Goal: Task Accomplishment & Management: Manage account settings

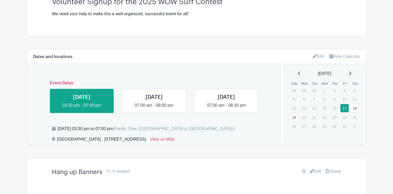
scroll to position [209, 0]
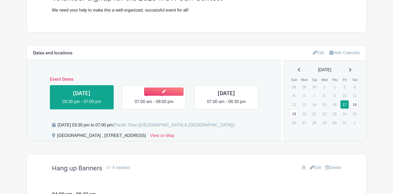
click at [154, 105] on link at bounding box center [154, 105] width 0 height 0
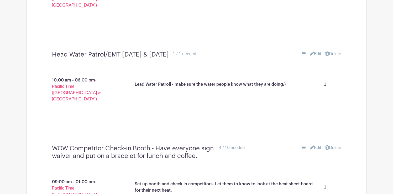
scroll to position [511, 0]
click at [314, 51] on link "Edit" at bounding box center [316, 54] width 12 height 6
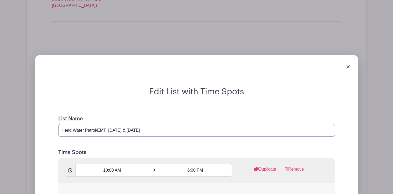
drag, startPoint x: 146, startPoint y: 106, endPoint x: 110, endPoint y: 106, distance: 36.5
click at [110, 124] on input "Head Water Patrol/EMT [DATE] & [DATE]" at bounding box center [196, 130] width 277 height 13
click at [61, 124] on input "Head Water Patrol/EMT" at bounding box center [196, 130] width 277 height 13
click at [91, 124] on input "Beach [PERSON_NAME] Head Water Patrol/EMT" at bounding box center [196, 130] width 277 height 13
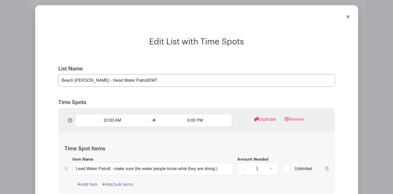
scroll to position [561, 0]
type input "Beach [PERSON_NAME] - Head Water Patrol/EMT"
click at [75, 162] on input "Lead Water Patroll - make sure the water people know what they are doing;)" at bounding box center [153, 168] width 161 height 13
drag, startPoint x: 137, startPoint y: 144, endPoint x: 141, endPoint y: 144, distance: 4.5
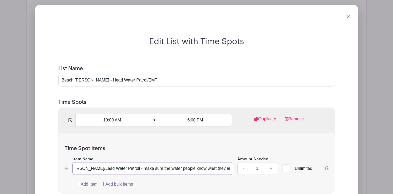
click at [141, 162] on input "Beach [PERSON_NAME]/Lead Water Patroll - make sure the water people know what t…" at bounding box center [153, 168] width 161 height 13
drag, startPoint x: 154, startPoint y: 144, endPoint x: 235, endPoint y: 142, distance: 81.5
click at [235, 156] on div "Item Name Beach [PERSON_NAME]/Lead Water Patroll - make sure the water people k…" at bounding box center [197, 165] width 264 height 19
click at [205, 162] on input "Beach [PERSON_NAME]/Lead Water Patroll - make sure the contestants who are goin…" at bounding box center [153, 168] width 161 height 13
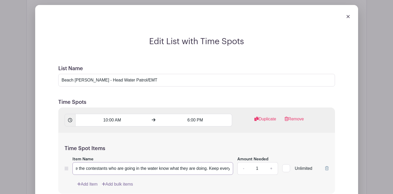
click at [205, 162] on input "Beach [PERSON_NAME]/Lead Water Patroll - make sure the contestants who are goin…" at bounding box center [153, 168] width 161 height 13
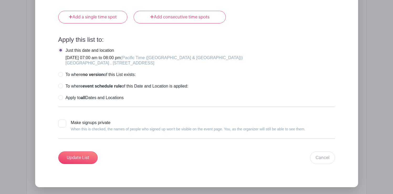
scroll to position [756, 0]
type input "Beach [PERSON_NAME]/Lead Water Patroll - make sure the contestants who are goin…"
click at [71, 151] on input "Update List" at bounding box center [77, 157] width 39 height 13
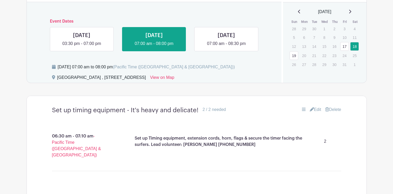
scroll to position [265, 0]
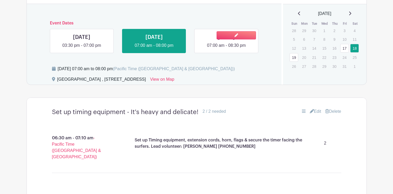
click at [226, 49] on link at bounding box center [226, 49] width 0 height 0
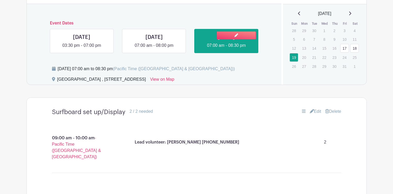
click at [226, 49] on link at bounding box center [226, 49] width 0 height 0
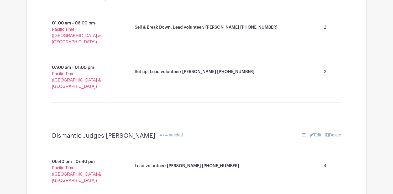
scroll to position [1757, 0]
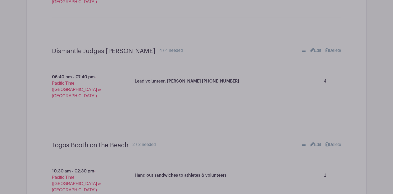
scroll to position [1844, 0]
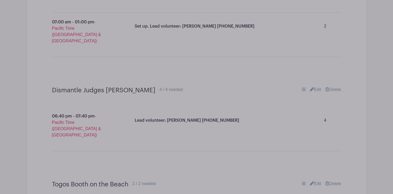
scroll to position [1887, 0]
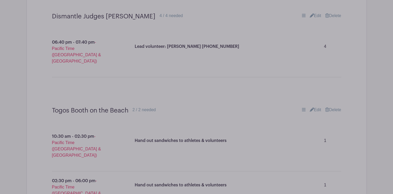
scroll to position [1918, 0]
paste input "Beach [PERSON_NAME]/Lead Water Patroll - make sure the contestants who are goin…"
type input "Beach [PERSON_NAME]/Lead Water Patroll - make sure the contestants who are goin…"
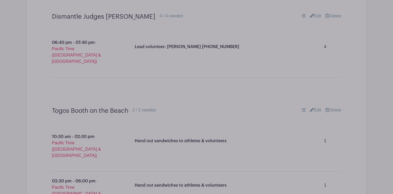
scroll to position [0, 0]
paste input "Beach [PERSON_NAME] - Head Water Patrol/EMT"
type input "Beach [PERSON_NAME] - Head Water Patrol/EMT"
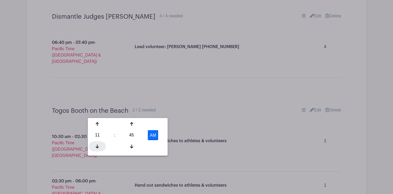
click at [97, 144] on icon at bounding box center [97, 146] width 3 height 4
click at [131, 130] on div "10 : 45 AM" at bounding box center [128, 135] width 78 height 33
click at [131, 125] on icon at bounding box center [131, 124] width 3 height 4
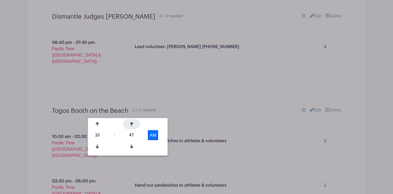
click at [131, 125] on icon at bounding box center [131, 124] width 3 height 4
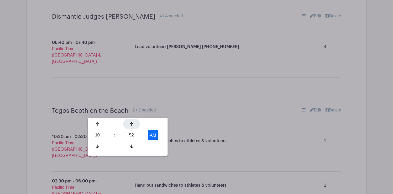
click at [131, 125] on icon at bounding box center [131, 124] width 3 height 4
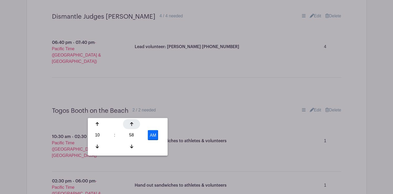
click at [131, 125] on icon at bounding box center [131, 124] width 3 height 4
click at [132, 147] on icon at bounding box center [131, 147] width 3 height 4
click at [97, 147] on icon at bounding box center [97, 147] width 3 height 4
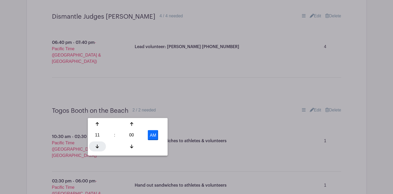
type input "10:00 AM"
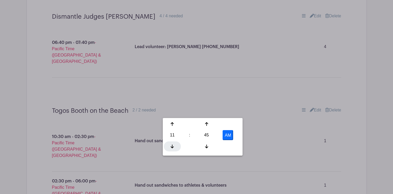
click at [171, 143] on div at bounding box center [172, 146] width 17 height 10
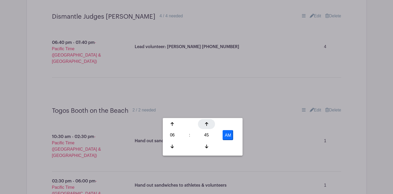
click at [204, 125] on div at bounding box center [206, 124] width 17 height 10
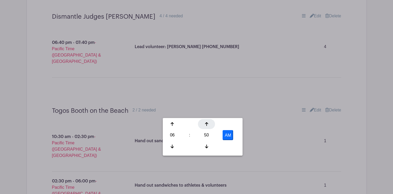
click at [204, 125] on div at bounding box center [206, 124] width 17 height 10
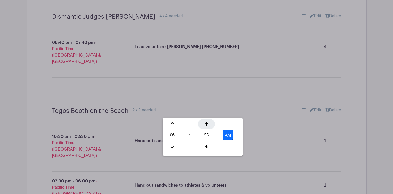
click at [204, 125] on div at bounding box center [206, 124] width 17 height 10
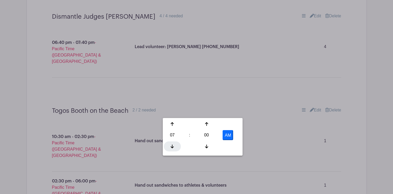
click at [172, 145] on icon at bounding box center [172, 146] width 3 height 4
click at [232, 135] on button "AM" at bounding box center [228, 135] width 11 height 10
type input "6:00 PM"
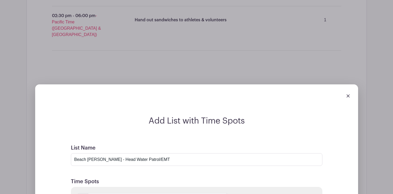
scroll to position [2092, 0]
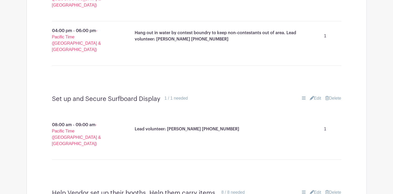
scroll to position [1400, 0]
click at [316, 190] on link "Edit" at bounding box center [316, 193] width 12 height 6
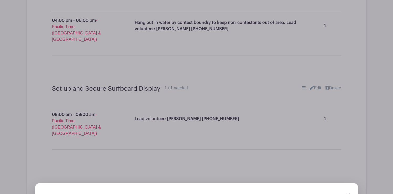
scroll to position [1415, 0]
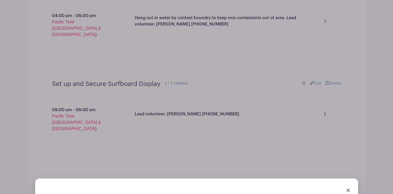
drag, startPoint x: 72, startPoint y: 87, endPoint x: 53, endPoint y: 87, distance: 19.2
drag, startPoint x: 110, startPoint y: 88, endPoint x: 89, endPoint y: 87, distance: 21.3
drag, startPoint x: 136, startPoint y: 87, endPoint x: 127, endPoint y: 87, distance: 8.9
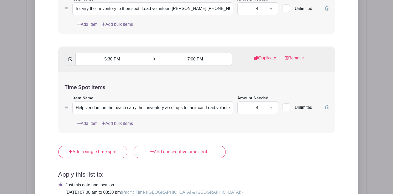
scroll to position [1751, 0]
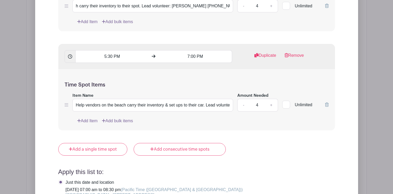
type input "Vendor set up & break down. Help vendors carry items from the loading area to t…"
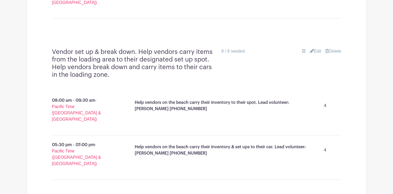
scroll to position [1542, 0]
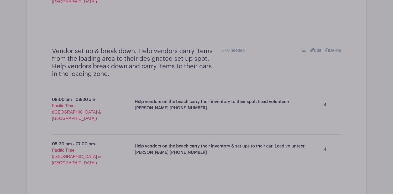
scroll to position [1563, 0]
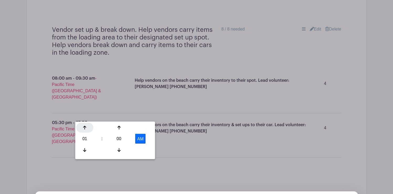
click at [86, 126] on div at bounding box center [84, 128] width 17 height 10
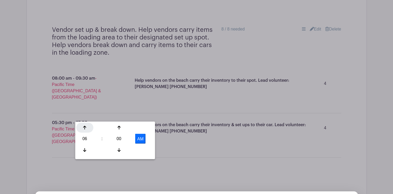
click at [86, 126] on div at bounding box center [84, 128] width 17 height 10
type input "7:00 AM"
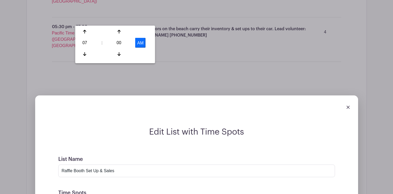
scroll to position [1660, 0]
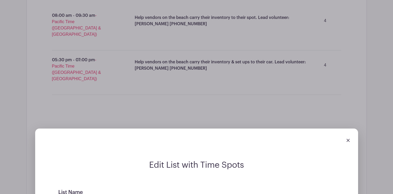
scroll to position [1620, 0]
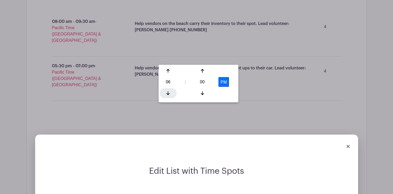
click at [168, 92] on icon at bounding box center [168, 93] width 3 height 4
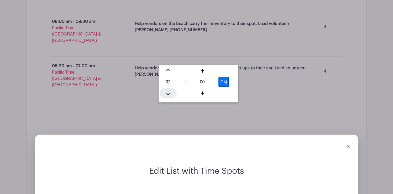
type input "1:00 PM"
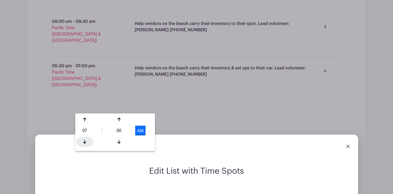
click at [85, 144] on div at bounding box center [84, 142] width 17 height 10
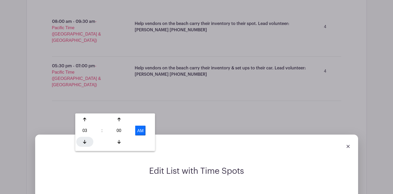
click at [85, 144] on div at bounding box center [84, 142] width 17 height 10
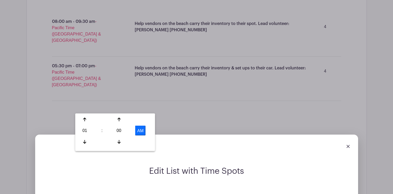
click at [142, 126] on button "AM" at bounding box center [140, 131] width 11 height 10
type input "1:00 PM"
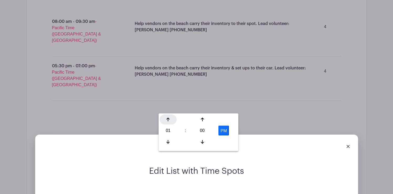
click at [168, 120] on icon at bounding box center [168, 119] width 3 height 4
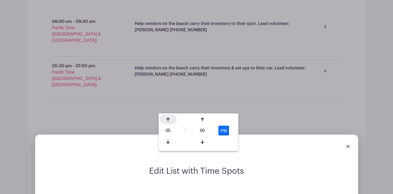
type input "6:00 PM"
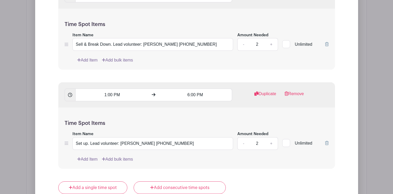
scroll to position [1876, 0]
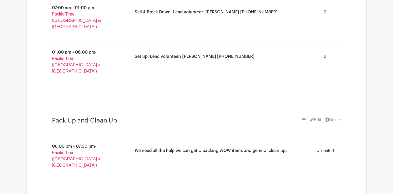
scroll to position [1777, 0]
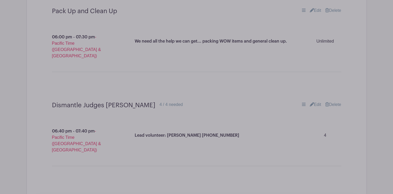
scroll to position [1882, 0]
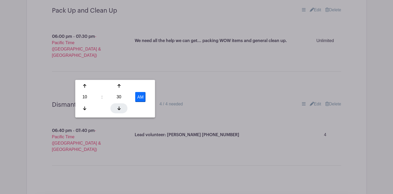
click at [119, 108] on icon at bounding box center [118, 108] width 3 height 4
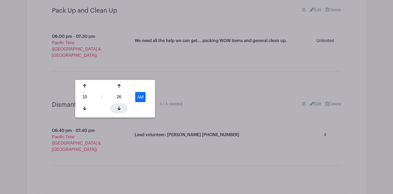
click at [119, 108] on icon at bounding box center [118, 108] width 3 height 4
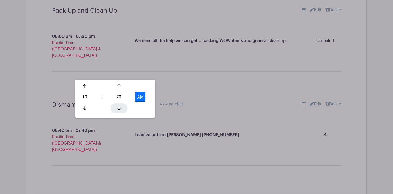
click at [119, 108] on icon at bounding box center [118, 108] width 3 height 4
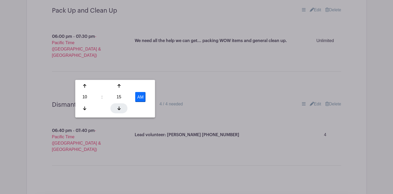
click at [119, 108] on icon at bounding box center [118, 108] width 3 height 4
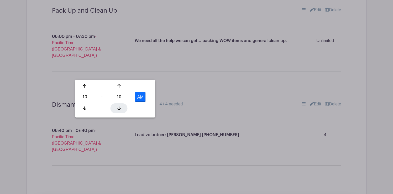
click at [119, 108] on icon at bounding box center [118, 108] width 3 height 4
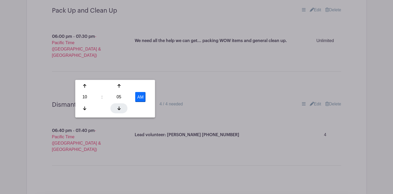
click at [119, 108] on icon at bounding box center [118, 108] width 3 height 4
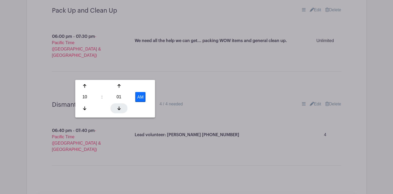
type input "10:00 AM"
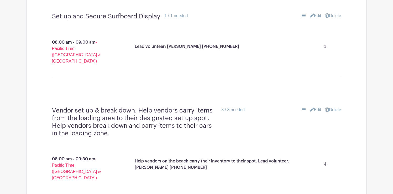
scroll to position [1485, 0]
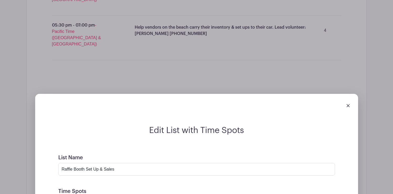
scroll to position [1662, 0]
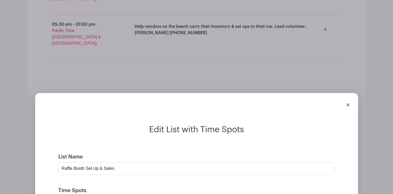
drag, startPoint x: 206, startPoint y: 65, endPoint x: 113, endPoint y: 64, distance: 93.0
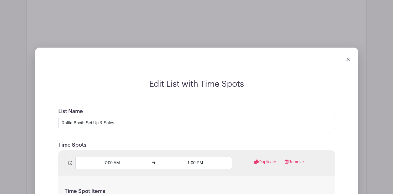
scroll to position [1712, 0]
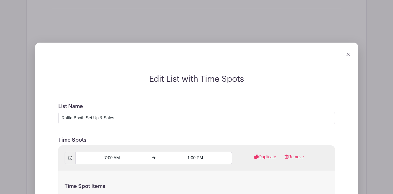
type input "Sell & Break Down."
drag, startPoint x: 181, startPoint y: 114, endPoint x: 90, endPoint y: 111, distance: 91.2
type input "S"
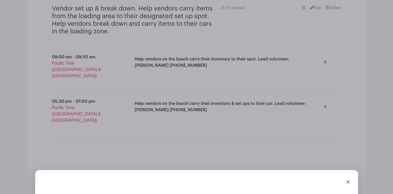
scroll to position [1587, 0]
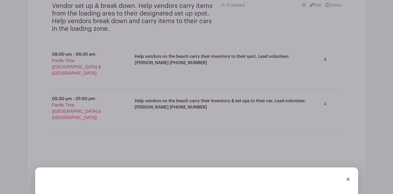
type input "Sell stuff and break down;-)"
drag, startPoint x: 110, startPoint y: 139, endPoint x: 71, endPoint y: 138, distance: 39.2
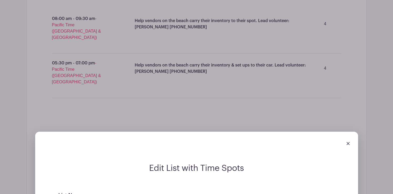
scroll to position [1628, 0]
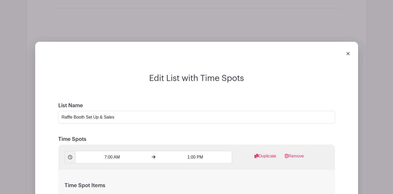
scroll to position [1714, 0]
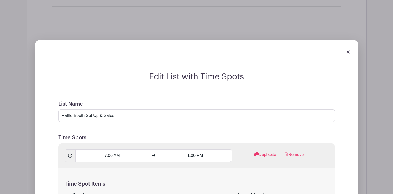
type input "Set up display all items for raffle. Sell lots of tickets!"
drag, startPoint x: 92, startPoint y: 111, endPoint x: 85, endPoint y: 111, distance: 7.9
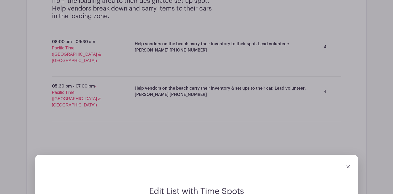
scroll to position [1600, 0]
type input "Sell tickets and break down;-)"
type input "Raffle Booth Set Up & Sales"
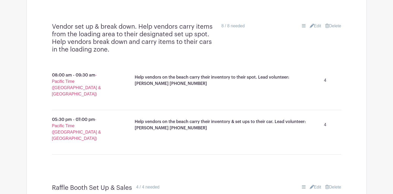
scroll to position [1569, 0]
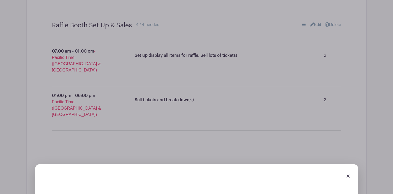
scroll to position [1729, 0]
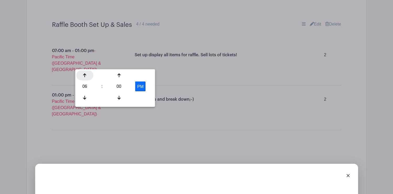
click at [85, 75] on icon at bounding box center [84, 75] width 3 height 4
type input "7:00 PM"
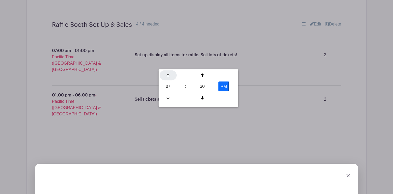
click at [169, 73] on icon at bounding box center [168, 75] width 3 height 4
type input "8:30 PM"
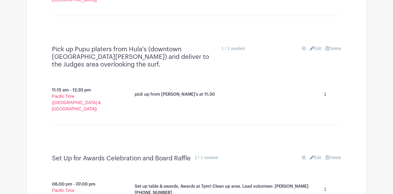
scroll to position [650, 0]
click at [316, 154] on link "Edit" at bounding box center [316, 157] width 12 height 6
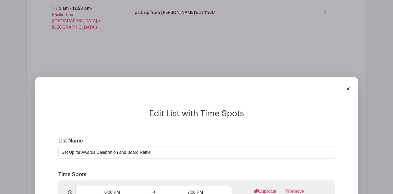
scroll to position [731, 0]
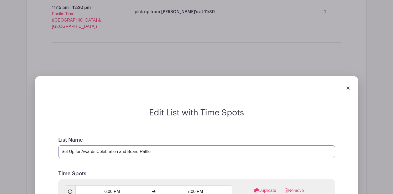
drag, startPoint x: 119, startPoint y: 115, endPoint x: 97, endPoint y: 114, distance: 21.8
click at [97, 145] on input "Set Up for Awards Celebration and Board Raffle" at bounding box center [196, 151] width 277 height 13
click at [106, 145] on input "Set Up for Awards and Board Raffle" at bounding box center [196, 151] width 277 height 13
click at [142, 145] on input "Set Up for Awards and SurfBoard Raffle" at bounding box center [196, 151] width 277 height 13
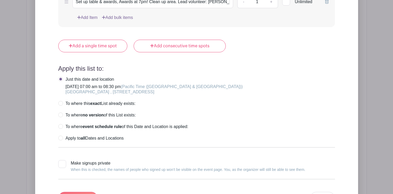
scroll to position [1004, 0]
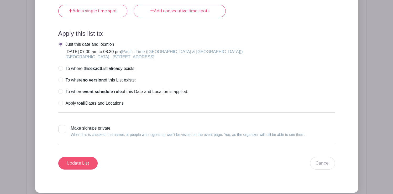
type input "Set Up for Awards and SurfBoard Raffle"
click at [77, 157] on input "Update List" at bounding box center [77, 163] width 39 height 13
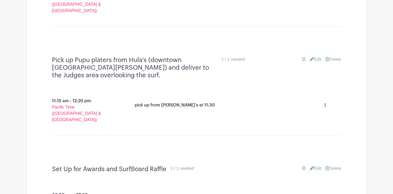
scroll to position [640, 0]
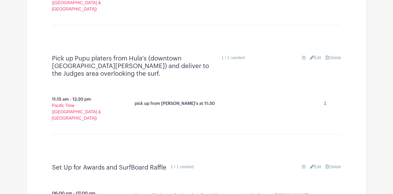
click at [312, 164] on icon at bounding box center [312, 166] width 4 height 4
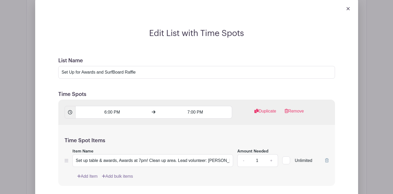
scroll to position [814, 0]
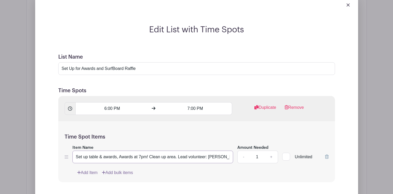
click at [141, 151] on input "Set up table & awards, Awards at 7pm! Clean up area. Lead volunteer: [PERSON_NA…" at bounding box center [153, 157] width 161 height 13
click at [118, 151] on input "Set up table & awards, Awards at 6 pm! Clean up area. Lead volunteer: [PERSON_N…" at bounding box center [153, 157] width 161 height 13
click at [134, 151] on input "Set up table & awards. Awards at 6 pm! Clean up area. Lead volunteer: [PERSON_N…" at bounding box center [153, 157] width 161 height 13
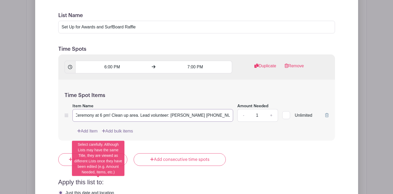
scroll to position [846, 0]
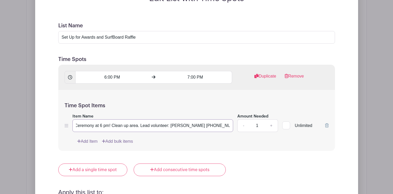
type input "Set up table & awards. Awards Ceremony at 6 pm! Clean up area. Lead volunteer: …"
click at [118, 71] on input "6:00 PM" at bounding box center [112, 77] width 74 height 13
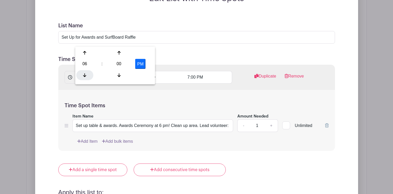
click at [86, 74] on icon at bounding box center [84, 75] width 3 height 4
click at [120, 53] on icon at bounding box center [118, 53] width 3 height 4
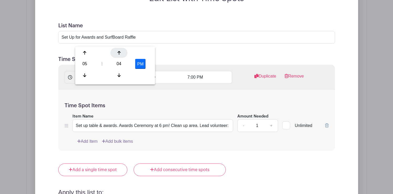
click at [120, 53] on icon at bounding box center [118, 53] width 3 height 4
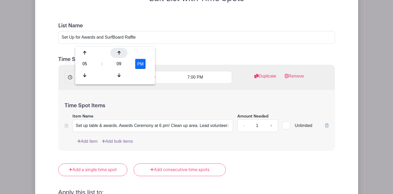
click at [120, 53] on icon at bounding box center [118, 53] width 3 height 4
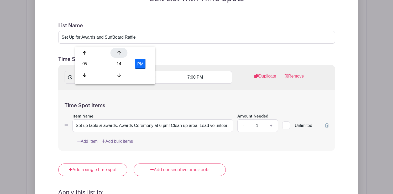
click at [120, 53] on icon at bounding box center [118, 53] width 3 height 4
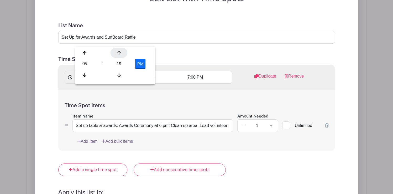
click at [120, 53] on icon at bounding box center [118, 53] width 3 height 4
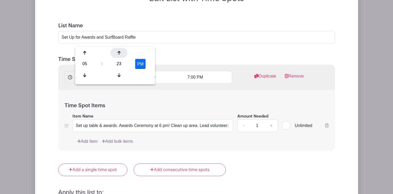
click at [120, 53] on icon at bounding box center [118, 53] width 3 height 4
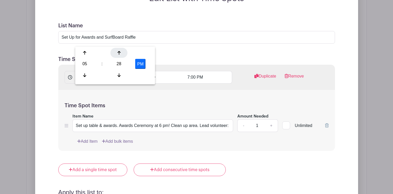
click at [120, 53] on icon at bounding box center [118, 53] width 3 height 4
click at [118, 72] on div at bounding box center [119, 75] width 17 height 10
type input "5:30 PM"
click at [178, 90] on div "Time Spot Items Item Name Set up table & awards. Awards Ceremony at 6 pm! Clean…" at bounding box center [196, 120] width 277 height 61
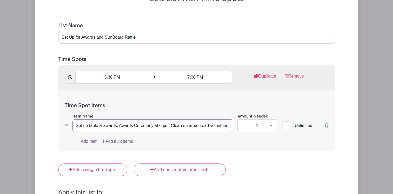
click at [117, 119] on input "Set up table & awards. Awards Ceremony at 6 pm! Clean up area. Lead volunteer: …" at bounding box center [153, 125] width 161 height 13
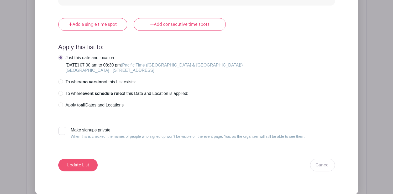
type input "Set up table & awards 5:30. Awards Ceremony at 6 pm! Clean up area. Lead volunt…"
click at [86, 159] on input "Update List" at bounding box center [77, 165] width 39 height 13
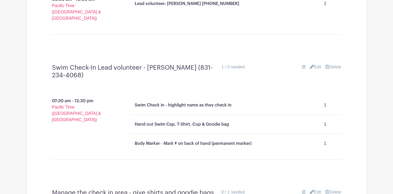
scroll to position [408, 0]
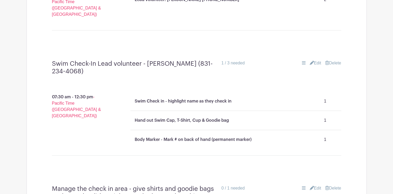
click at [317, 60] on link "Edit" at bounding box center [316, 63] width 12 height 6
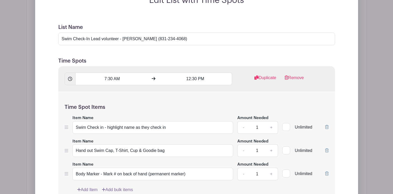
scroll to position [503, 0]
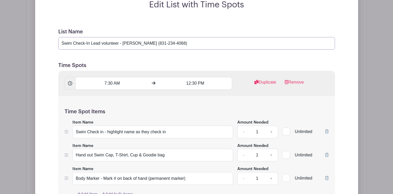
click at [177, 37] on input "Swim Check-In Lead volunteer - [PERSON_NAME] (831-234-4068)" at bounding box center [196, 43] width 277 height 13
click at [156, 37] on input "Swim Check-In Lead volunteer - [PERSON_NAME] ([PHONE_NUMBER]" at bounding box center [196, 43] width 277 height 13
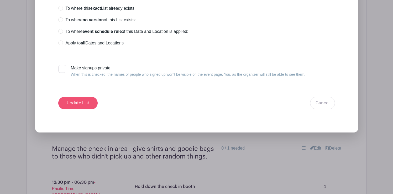
type input "Swim Check-In Lead volunteer - [PERSON_NAME] [PHONE_NUMBER]"
click at [83, 97] on input "Update List" at bounding box center [77, 103] width 39 height 13
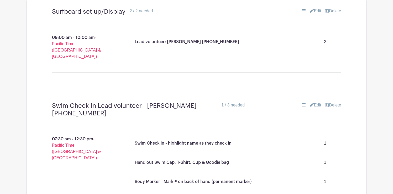
scroll to position [365, 0]
click at [317, 102] on link "Edit" at bounding box center [316, 105] width 12 height 6
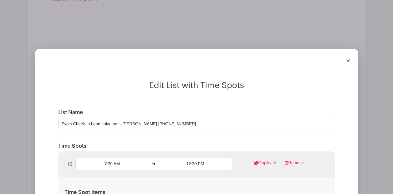
scroll to position [422, 0]
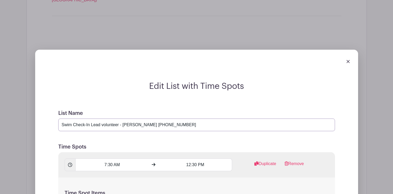
click at [191, 118] on input "Swim Check-In Lead volunteer - [PERSON_NAME] [PHONE_NUMBER]" at bounding box center [196, 124] width 277 height 13
click at [293, 118] on input "Swim Check-In Lead volunteer - [PERSON_NAME] [PHONE_NUMBER] Have everyone sign …" at bounding box center [196, 124] width 277 height 13
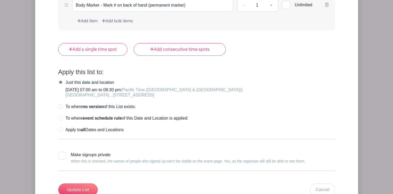
scroll to position [679, 0]
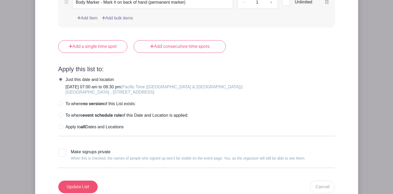
type input "Swim Check-In Lead volunteer - [PERSON_NAME] [PHONE_NUMBER] Have everyone sign …"
click at [86, 181] on input "Update List" at bounding box center [77, 187] width 39 height 13
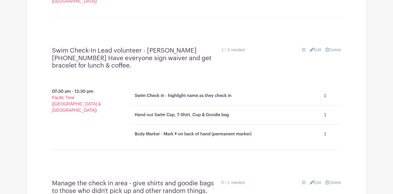
scroll to position [422, 0]
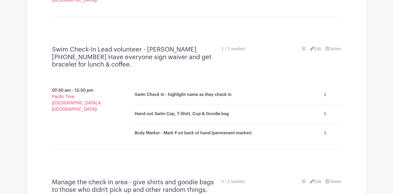
click at [315, 46] on link "Edit" at bounding box center [316, 49] width 12 height 6
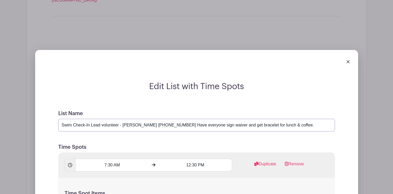
click at [122, 119] on input "Swim Check-In Lead volunteer - [PERSON_NAME] [PHONE_NUMBER] Have everyone sign …" at bounding box center [196, 125] width 277 height 13
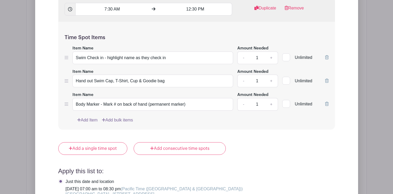
scroll to position [583, 0]
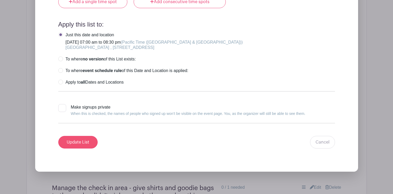
type input "Swim Check-In Lead volunteer: [PERSON_NAME] [PHONE_NUMBER] Have everyone sign w…"
click at [81, 136] on input "Update List" at bounding box center [77, 142] width 39 height 13
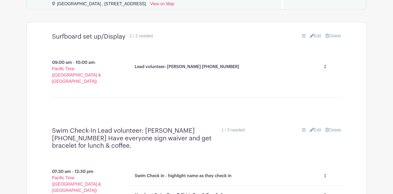
scroll to position [342, 0]
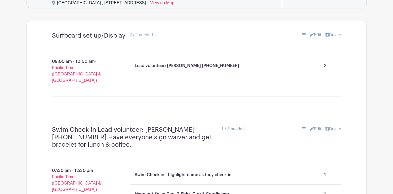
click at [315, 35] on link "Edit" at bounding box center [316, 35] width 12 height 6
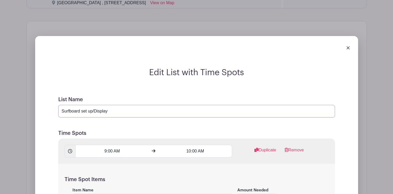
drag, startPoint x: 83, startPoint y: 112, endPoint x: 64, endPoint y: 112, distance: 18.4
click at [64, 112] on input "Surfboard set up/Display" at bounding box center [196, 111] width 277 height 13
drag, startPoint x: 91, startPoint y: 111, endPoint x: 58, endPoint y: 109, distance: 32.9
click at [58, 109] on input "Set up/Display" at bounding box center [196, 111] width 277 height 13
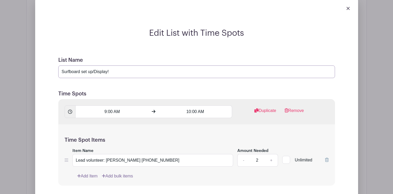
scroll to position [382, 0]
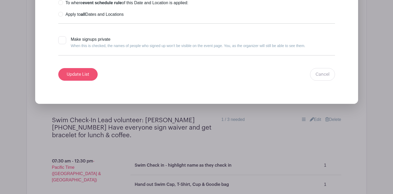
type input "Surfboard set up/Display!"
click at [85, 74] on input "Update List" at bounding box center [77, 74] width 39 height 13
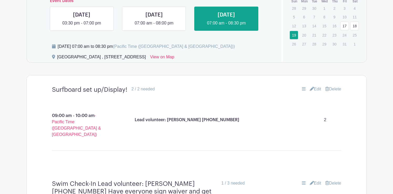
scroll to position [283, 0]
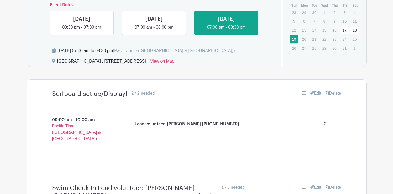
click at [318, 93] on link "Edit" at bounding box center [316, 93] width 12 height 6
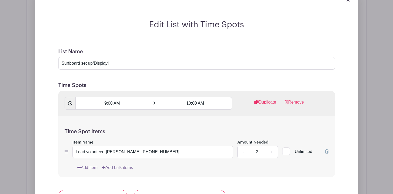
scroll to position [395, 0]
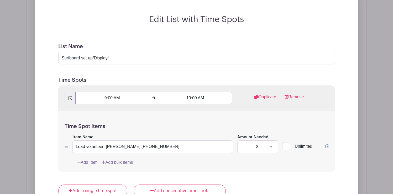
click at [114, 97] on input "9:00 AM" at bounding box center [112, 98] width 74 height 13
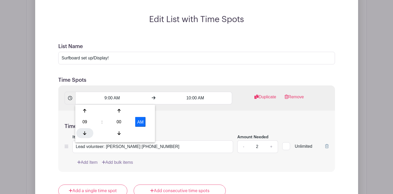
click at [85, 131] on icon at bounding box center [84, 133] width 3 height 4
type input "8:00 AM"
click at [194, 99] on input "10:00 AM" at bounding box center [196, 98] width 74 height 13
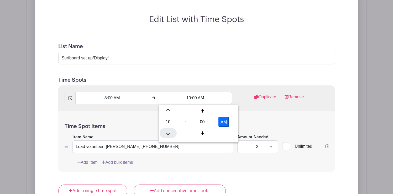
click at [167, 134] on icon at bounding box center [168, 133] width 3 height 4
type input "9:00 AM"
click at [118, 120] on div "Time Spot Items Item Name Lead volunteer: [PERSON_NAME] [PHONE_NUMBER] Amount N…" at bounding box center [196, 141] width 277 height 61
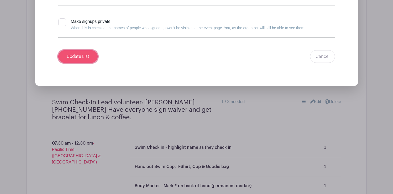
click at [82, 57] on input "Update List" at bounding box center [77, 56] width 39 height 13
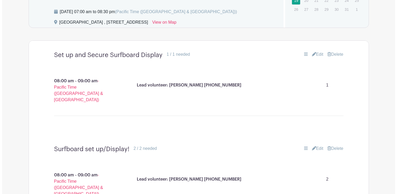
scroll to position [322, 0]
click at [336, 146] on link "Delete" at bounding box center [334, 149] width 16 height 6
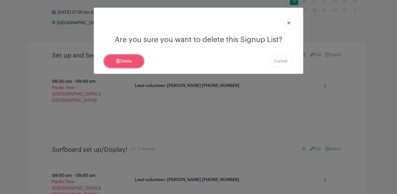
click at [123, 60] on link "Delete" at bounding box center [123, 61] width 39 height 13
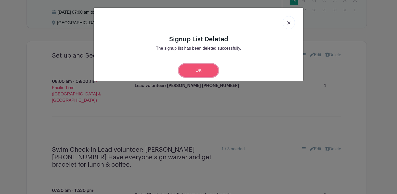
click at [199, 71] on link "OK" at bounding box center [198, 70] width 39 height 13
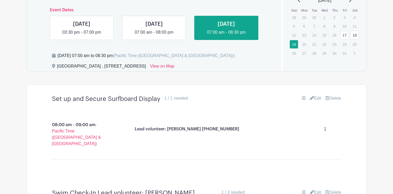
scroll to position [279, 0]
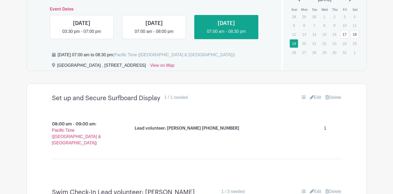
click at [318, 97] on link "Edit" at bounding box center [316, 97] width 12 height 6
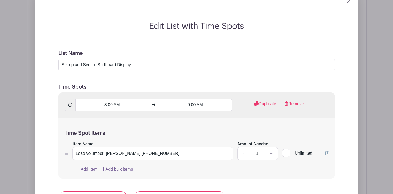
scroll to position [395, 0]
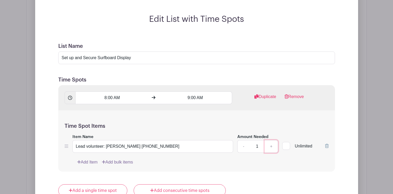
click at [270, 145] on link "+" at bounding box center [271, 146] width 13 height 13
type input "2"
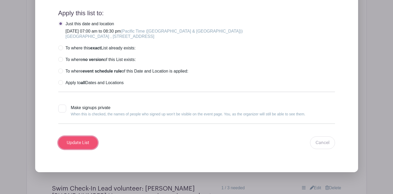
click at [79, 142] on input "Update List" at bounding box center [77, 142] width 39 height 13
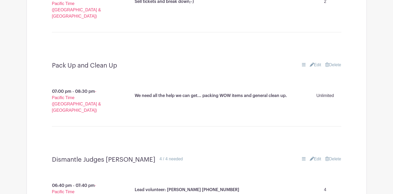
scroll to position [1726, 0]
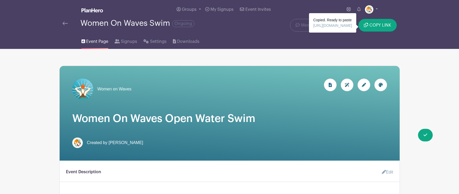
click at [65, 24] on img at bounding box center [65, 24] width 5 height 4
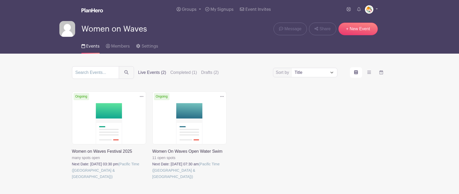
click at [72, 180] on link at bounding box center [72, 180] width 0 height 0
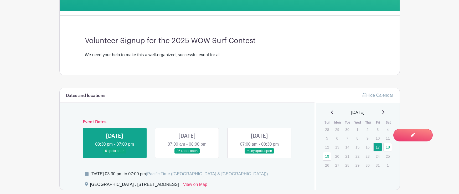
scroll to position [151, 0]
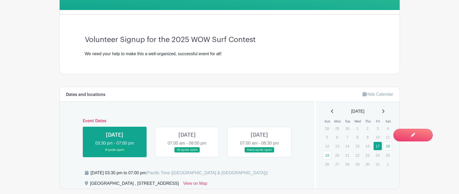
click at [187, 153] on link at bounding box center [187, 153] width 0 height 0
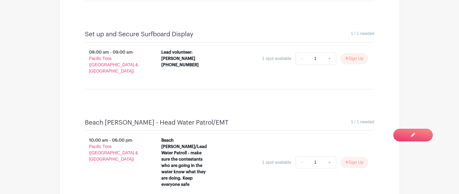
scroll to position [447, 0]
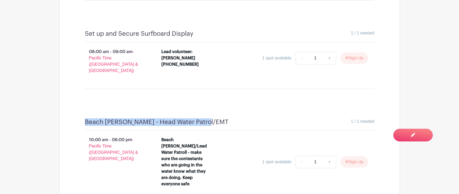
drag, startPoint x: 202, startPoint y: 111, endPoint x: 82, endPoint y: 109, distance: 120.4
click at [82, 109] on div "Beach Marshall - Head Water Patrol/EMT 1 / 1 needed 10:00 am - 06:00 pm - Pacif…" at bounding box center [229, 161] width 315 height 111
copy h4 "Beach [PERSON_NAME] - Head Water Patrol/EMT"
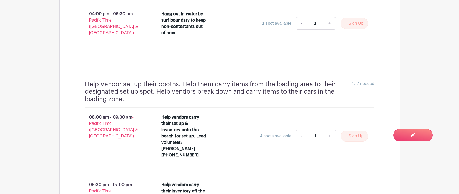
scroll to position [1433, 0]
click at [284, 80] on h4 "Help Vendor set up their booths. Help them carry items from the loading area to…" at bounding box center [218, 91] width 266 height 23
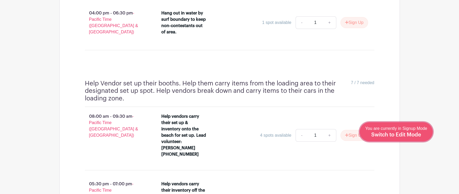
click at [411, 133] on span "Switch to Edit Mode" at bounding box center [396, 134] width 50 height 5
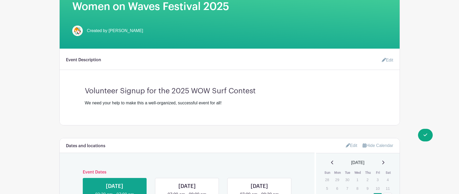
scroll to position [172, 0]
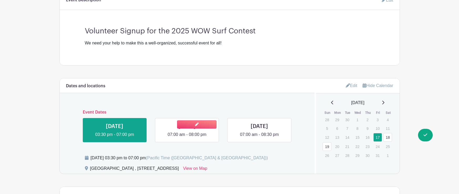
click at [187, 138] on link at bounding box center [187, 138] width 0 height 0
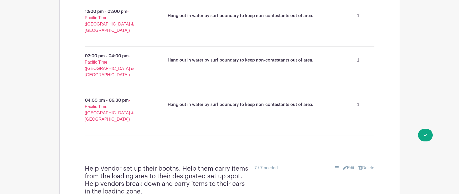
scroll to position [1141, 0]
click at [350, 164] on link "Edit" at bounding box center [349, 167] width 12 height 6
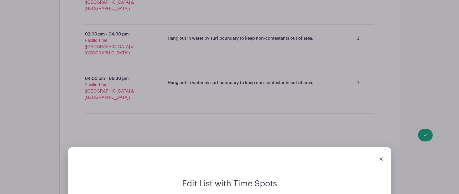
scroll to position [1163, 0]
drag, startPoint x: 104, startPoint y: 111, endPoint x: 82, endPoint y: 111, distance: 22.1
drag, startPoint x: 145, startPoint y: 111, endPoint x: 123, endPoint y: 112, distance: 21.6
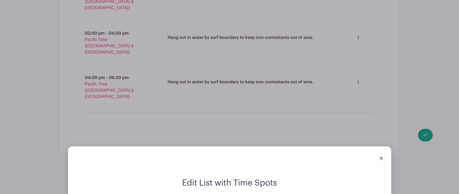
drag, startPoint x: 169, startPoint y: 112, endPoint x: 160, endPoint y: 112, distance: 8.9
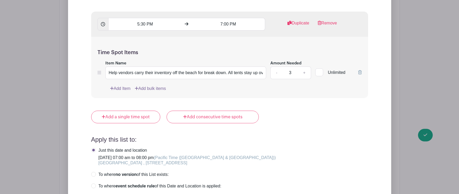
scroll to position [1518, 0]
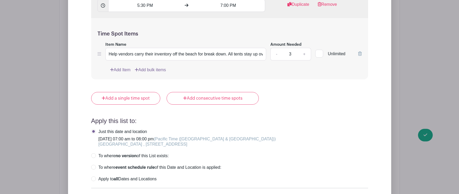
type input "Vendor set up & break down. Help vendors carry items from the loading area to t…"
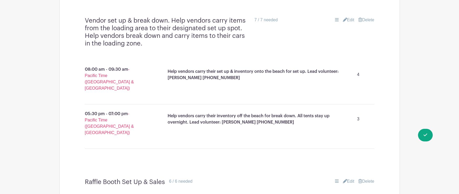
scroll to position [1288, 0]
click at [350, 178] on link "Edit" at bounding box center [349, 181] width 12 height 6
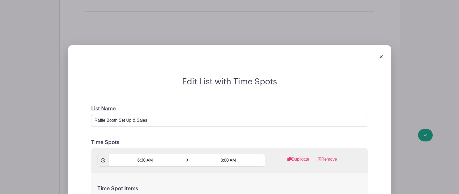
scroll to position [1427, 0]
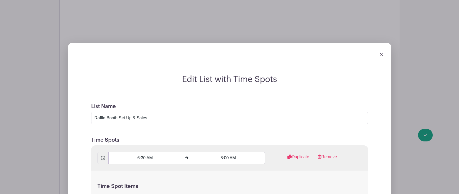
click at [154, 152] on input "6:30 AM" at bounding box center [145, 158] width 74 height 13
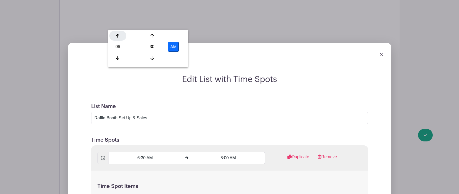
click at [116, 36] on icon at bounding box center [117, 36] width 3 height 4
click at [153, 56] on icon at bounding box center [152, 58] width 3 height 4
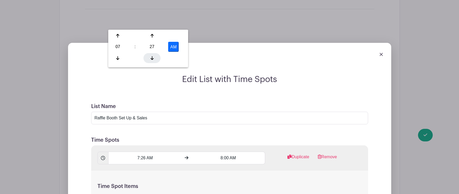
click at [153, 56] on icon at bounding box center [152, 58] width 3 height 4
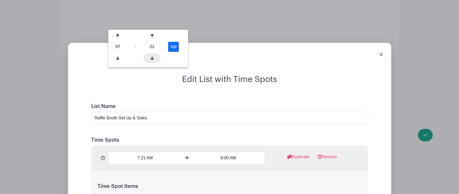
click at [153, 56] on icon at bounding box center [152, 58] width 3 height 4
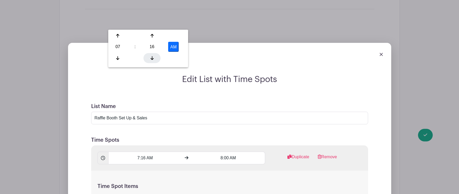
click at [153, 56] on icon at bounding box center [152, 58] width 3 height 4
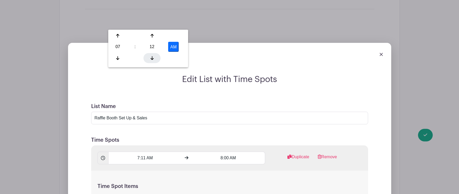
click at [153, 56] on icon at bounding box center [152, 58] width 3 height 4
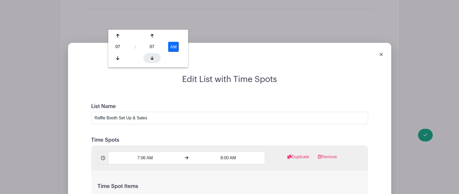
click at [153, 56] on icon at bounding box center [152, 58] width 3 height 4
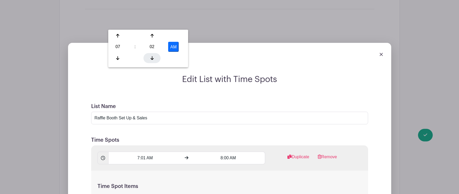
click at [153, 56] on icon at bounding box center [152, 58] width 3 height 4
type input "7:00 AM"
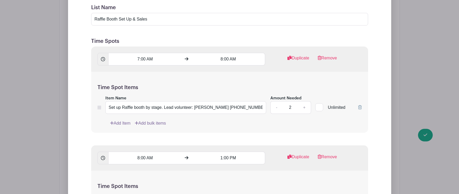
scroll to position [0, 85]
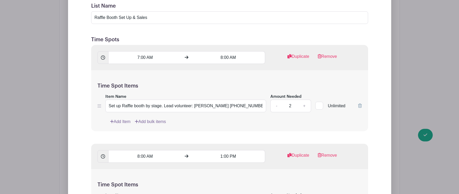
scroll to position [1528, 0]
type input "Sell Raffle Tickets for goodies and surfboards! Call winners starting at 11:00a…"
click at [236, 154] on icon at bounding box center [235, 156] width 3 height 4
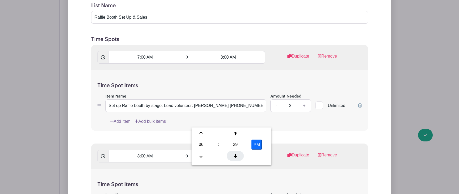
click at [236, 154] on icon at bounding box center [235, 156] width 3 height 4
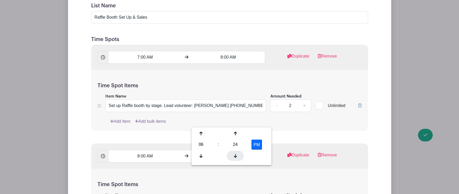
click at [236, 154] on icon at bounding box center [235, 156] width 3 height 4
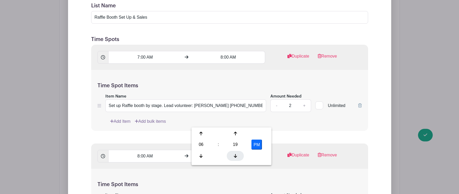
click at [236, 154] on icon at bounding box center [235, 156] width 3 height 4
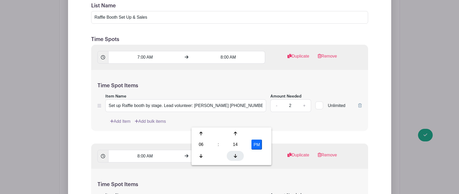
click at [236, 154] on icon at bounding box center [235, 156] width 3 height 4
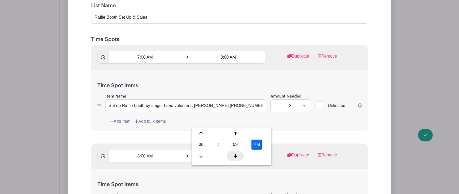
click at [236, 154] on icon at bounding box center [235, 156] width 3 height 4
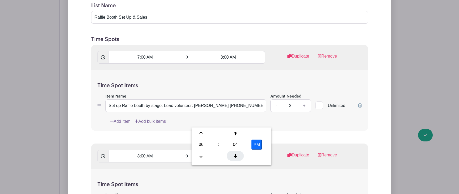
click at [236, 154] on icon at bounding box center [235, 156] width 3 height 4
type input "6:00 PM"
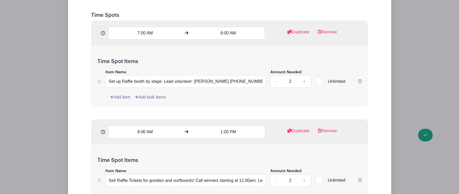
scroll to position [0, 79]
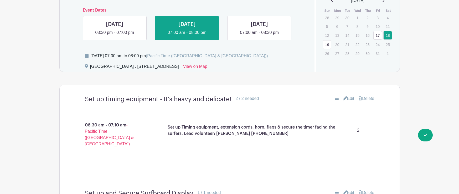
scroll to position [264, 0]
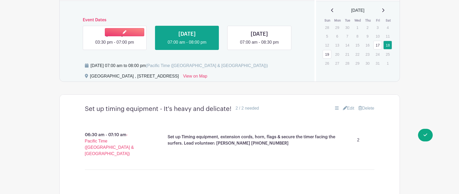
click at [115, 45] on link at bounding box center [115, 45] width 0 height 0
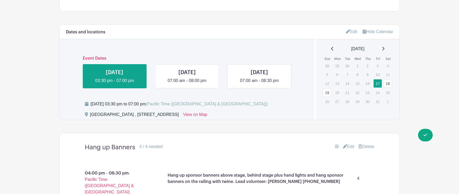
scroll to position [234, 0]
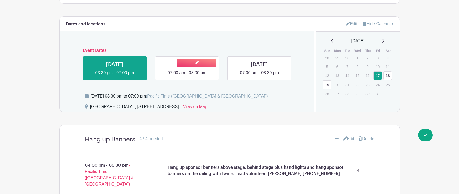
click at [187, 76] on link at bounding box center [187, 76] width 0 height 0
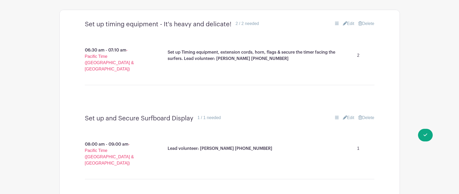
scroll to position [350, 0]
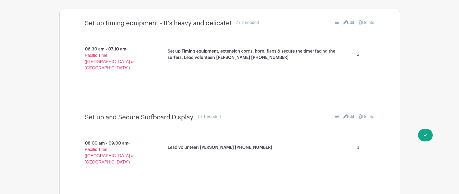
click at [349, 24] on link "Edit" at bounding box center [349, 22] width 12 height 6
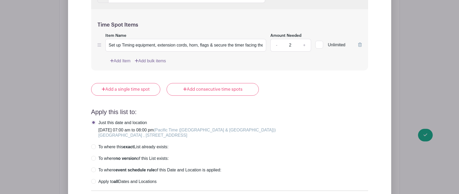
scroll to position [475, 0]
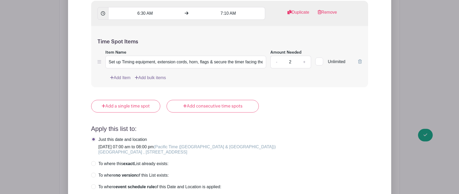
click at [157, 49] on div "Item Name Set up Timing equipment, extension cords, horn, flags & secure the ti…" at bounding box center [185, 58] width 161 height 19
click at [152, 11] on input "6:30 AM" at bounding box center [145, 13] width 74 height 13
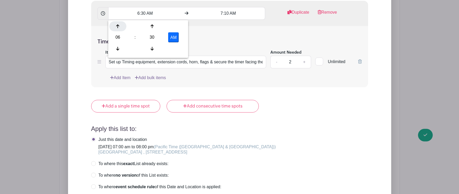
click at [115, 25] on div at bounding box center [117, 26] width 17 height 10
click at [151, 49] on icon at bounding box center [152, 49] width 3 height 4
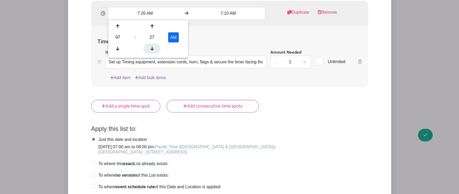
click at [151, 49] on icon at bounding box center [152, 49] width 3 height 4
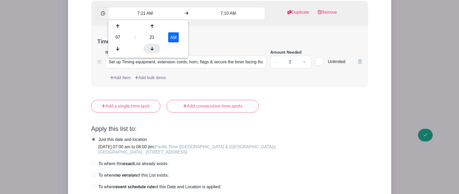
click at [151, 49] on icon at bounding box center [152, 49] width 3 height 4
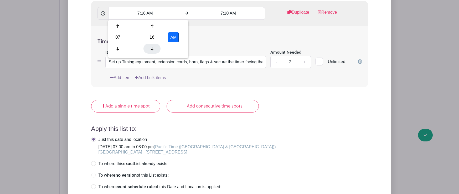
click at [151, 49] on icon at bounding box center [152, 49] width 3 height 4
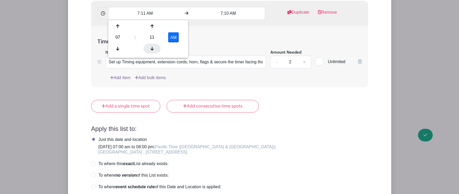
click at [151, 49] on icon at bounding box center [152, 49] width 3 height 4
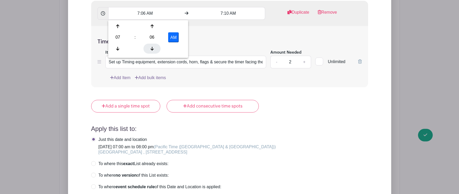
click at [151, 49] on icon at bounding box center [152, 49] width 3 height 4
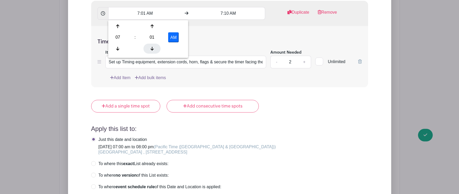
click at [151, 49] on icon at bounding box center [152, 49] width 3 height 4
type input "7:00 AM"
click at [228, 14] on input "7:10 AM" at bounding box center [229, 13] width 74 height 13
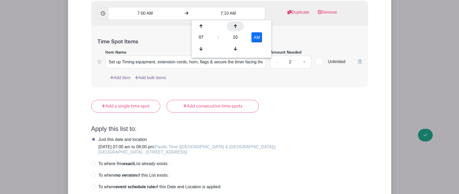
click at [235, 25] on icon at bounding box center [235, 26] width 3 height 4
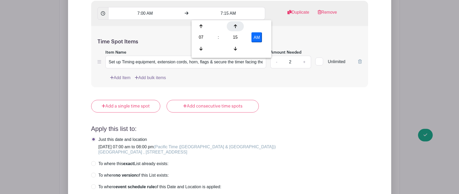
click at [235, 25] on icon at bounding box center [235, 26] width 3 height 4
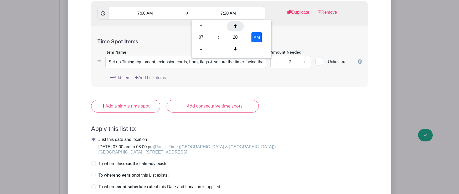
click at [235, 25] on icon at bounding box center [235, 26] width 3 height 4
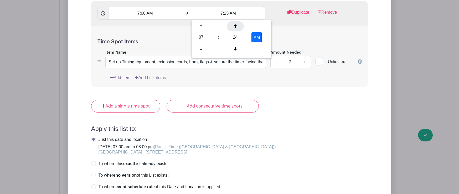
click at [235, 25] on icon at bounding box center [235, 26] width 3 height 4
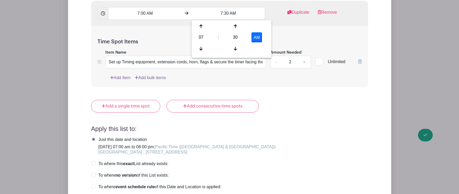
click at [286, 33] on div "Time Spot Items Item Name Set up Timing equipment, extension cords, horn, flags…" at bounding box center [229, 56] width 277 height 61
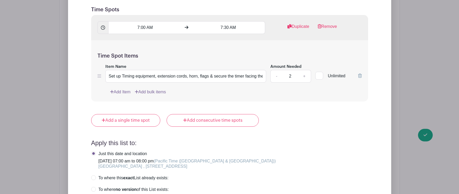
scroll to position [462, 0]
click at [225, 28] on input "7:30 AM" at bounding box center [229, 26] width 74 height 13
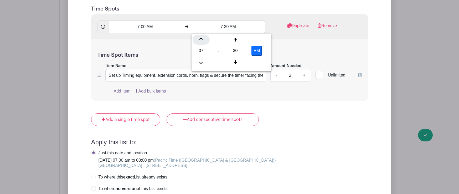
click at [202, 38] on icon at bounding box center [200, 40] width 3 height 4
click at [234, 60] on icon at bounding box center [235, 62] width 3 height 4
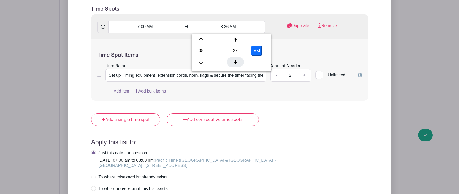
click at [234, 60] on icon at bounding box center [235, 62] width 3 height 4
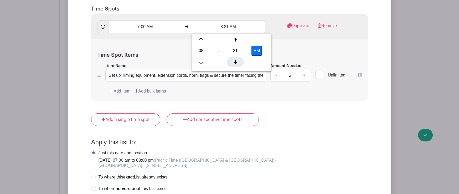
click at [234, 60] on icon at bounding box center [235, 62] width 3 height 4
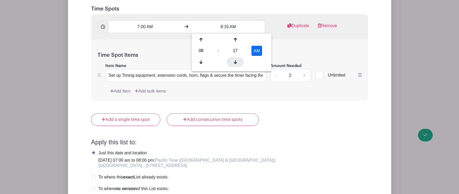
click at [234, 60] on icon at bounding box center [235, 62] width 3 height 4
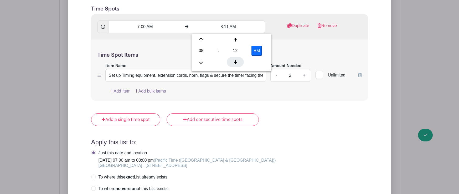
click at [234, 60] on icon at bounding box center [235, 62] width 3 height 4
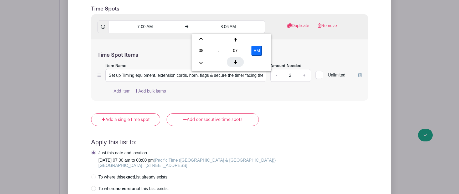
click at [234, 60] on icon at bounding box center [235, 62] width 3 height 4
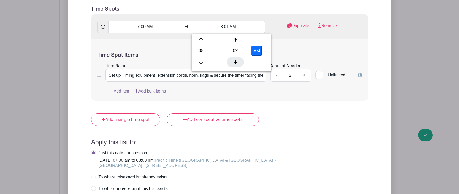
click at [234, 60] on icon at bounding box center [235, 62] width 3 height 4
type input "8:00 AM"
click at [287, 51] on div "Time Spot Items Item Name Set up Timing equipment, extension cords, horn, flags…" at bounding box center [229, 69] width 277 height 61
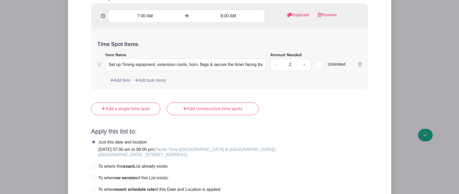
scroll to position [471, 0]
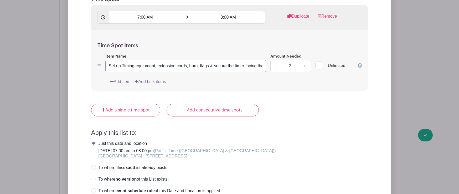
click at [219, 69] on input "Set up Timing equipment, extension cords, horn, flags & secure the timer facing…" at bounding box center [185, 66] width 161 height 13
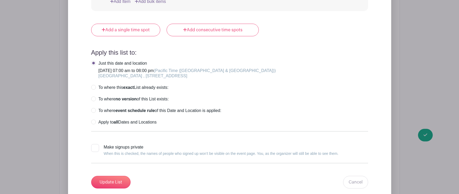
scroll to position [552, 0]
click at [107, 184] on input "Update List" at bounding box center [110, 181] width 39 height 13
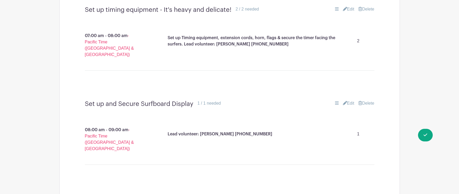
scroll to position [363, 0]
click at [350, 101] on link "Edit" at bounding box center [349, 104] width 12 height 6
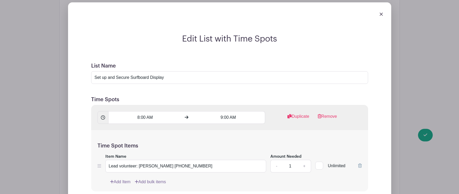
scroll to position [470, 0]
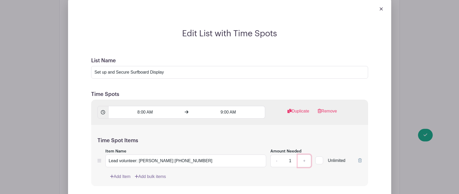
click at [305, 154] on link "+" at bounding box center [304, 160] width 13 height 13
type input "2"
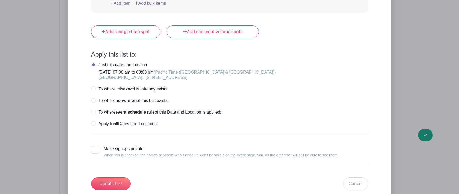
scroll to position [665, 0]
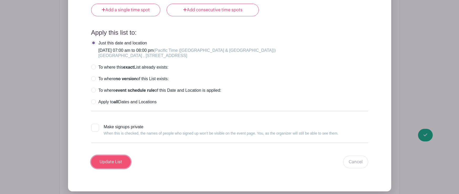
click at [118, 156] on input "Update List" at bounding box center [110, 162] width 39 height 13
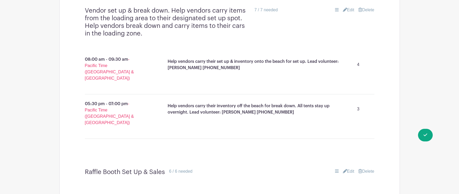
scroll to position [1298, 0]
click at [349, 168] on link "Edit" at bounding box center [349, 171] width 12 height 6
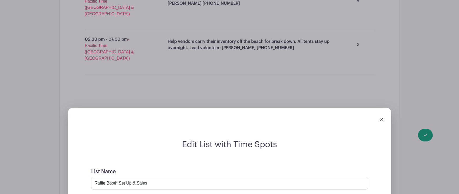
scroll to position [1371, 0]
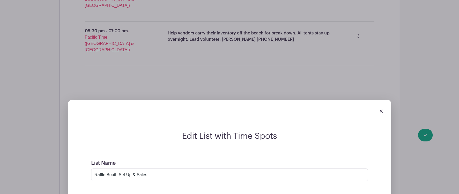
drag, startPoint x: 163, startPoint y: 128, endPoint x: 263, endPoint y: 132, distance: 99.9
drag, startPoint x: 253, startPoint y: 129, endPoint x: 164, endPoint y: 128, distance: 89.1
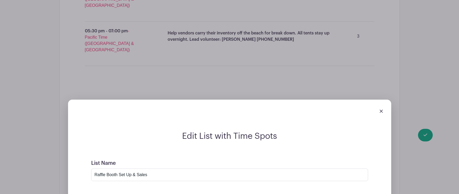
type input "Set up Raffle booth by stage."
click at [153, 168] on input "Raffle Booth Set Up & Sales" at bounding box center [229, 174] width 277 height 13
paste input "Lead volunteer: Maria Campbell 928-890-4292"
click at [148, 168] on input "Raffle Booth Set Up & Sales Lead volunteer: Maria Campbell 928-890-4292" at bounding box center [229, 174] width 277 height 13
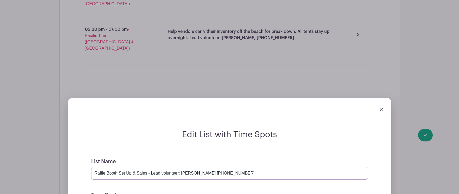
click at [221, 167] on input "Raffle Booth Set Up & Sales - Lead volunteer: Maria Campbell 928-890-4292" at bounding box center [229, 173] width 277 height 13
click at [212, 167] on input "Raffle Booth Set Up & Sales - Lead volunteer: Maria Campbell 928)890-4292" at bounding box center [229, 173] width 277 height 13
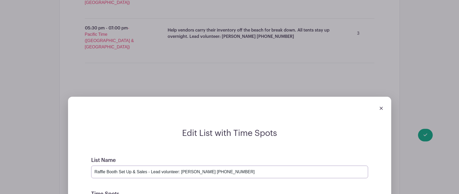
click at [221, 166] on input "Raffle Booth Set Up & Sales - Lead volunteer: Maria Campbell (928)890-4292" at bounding box center [229, 172] width 277 height 13
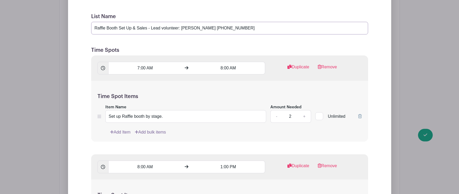
scroll to position [1513, 0]
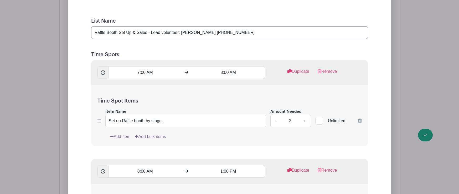
type input "Raffle Booth Set Up & Sales - Lead volunteer: Maria Campbell (928) 890-4292"
drag, startPoint x: 172, startPoint y: 86, endPoint x: 263, endPoint y: 87, distance: 90.4
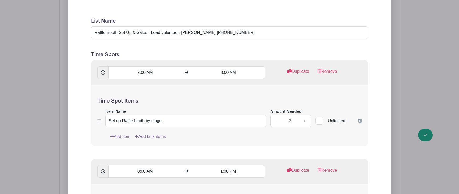
scroll to position [0, 0]
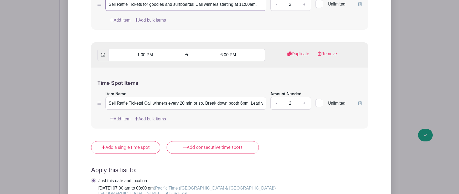
type input "Sell Raffle Tickets for goodies and surfboards! Call winners starting at 11:00a…"
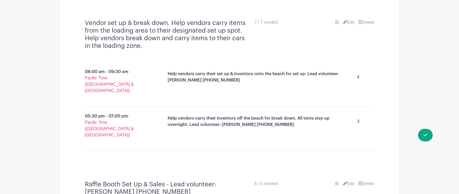
scroll to position [1285, 0]
click at [349, 181] on link "Edit" at bounding box center [349, 184] width 12 height 6
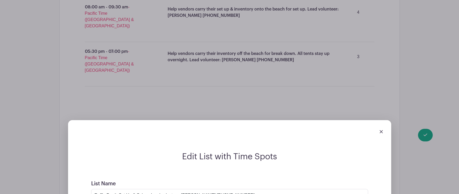
scroll to position [1356, 0]
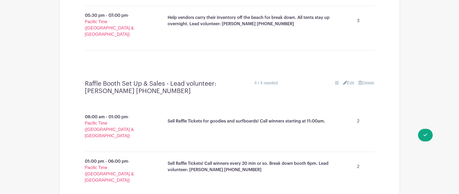
scroll to position [1388, 0]
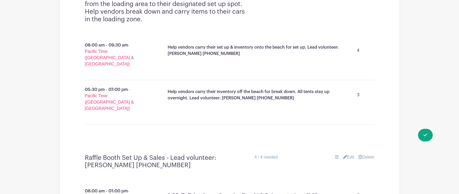
scroll to position [1313, 0]
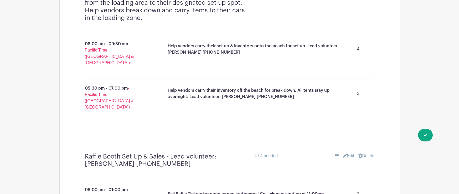
click at [348, 153] on link "Edit" at bounding box center [349, 156] width 12 height 6
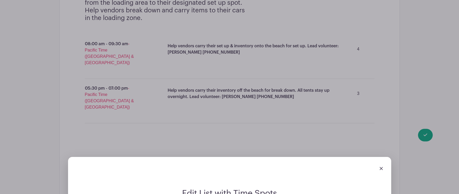
click at [381, 167] on img at bounding box center [381, 168] width 3 height 3
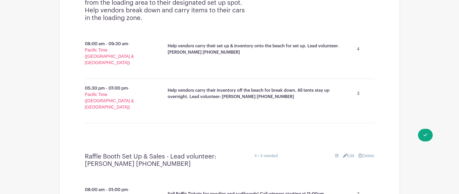
click at [350, 153] on link "Edit" at bounding box center [349, 156] width 12 height 6
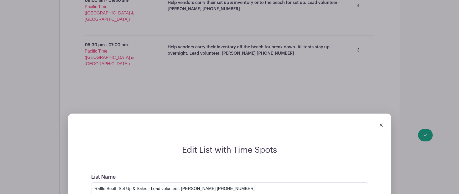
scroll to position [1357, 0]
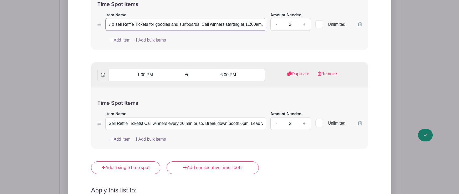
scroll to position [1616, 0]
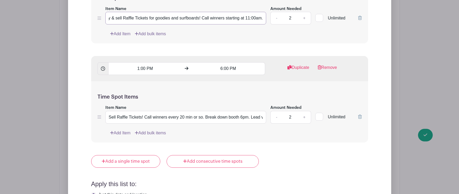
type input "Set up display & sell Raffle Tickets for goodies and surfboards! Call winners s…"
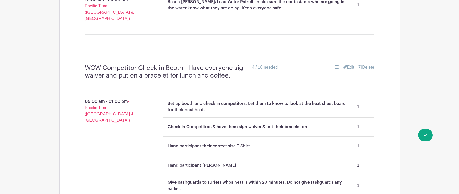
scroll to position [586, 0]
click at [349, 65] on link "Edit" at bounding box center [349, 68] width 12 height 6
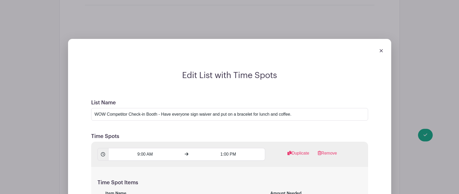
scroll to position [617, 0]
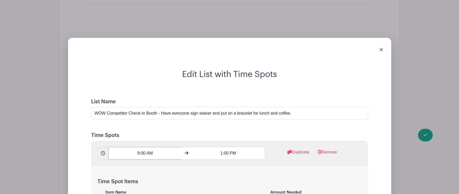
click at [147, 147] on input "9:00 AM" at bounding box center [145, 153] width 74 height 13
click at [116, 151] on icon at bounding box center [117, 152] width 3 height 4
click at [153, 131] on icon at bounding box center [152, 130] width 3 height 4
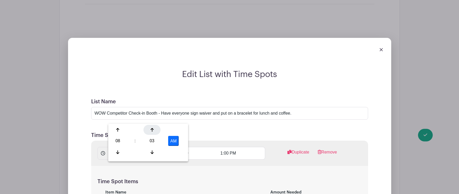
click at [153, 131] on icon at bounding box center [152, 130] width 3 height 4
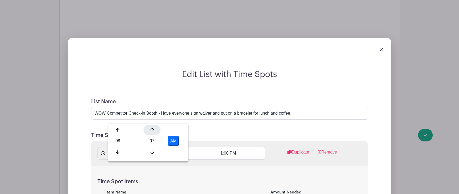
click at [153, 131] on icon at bounding box center [152, 130] width 3 height 4
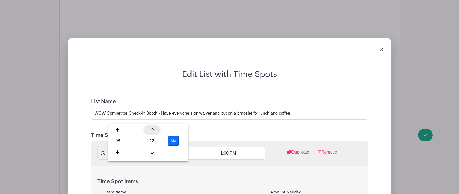
click at [153, 131] on icon at bounding box center [152, 130] width 3 height 4
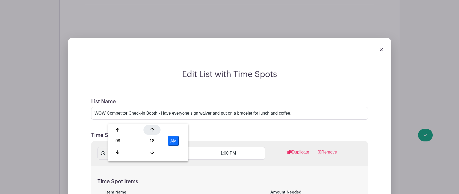
click at [153, 131] on icon at bounding box center [152, 130] width 3 height 4
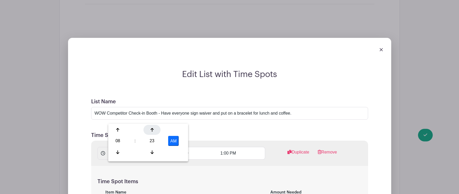
click at [153, 131] on icon at bounding box center [152, 130] width 3 height 4
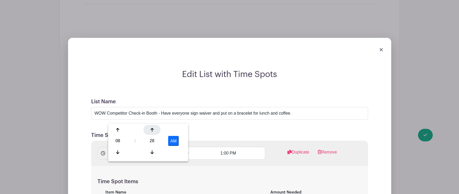
click at [153, 131] on icon at bounding box center [152, 130] width 3 height 4
type input "8:30 AM"
click at [208, 178] on h5 "Time Spot Items" at bounding box center [229, 181] width 264 height 6
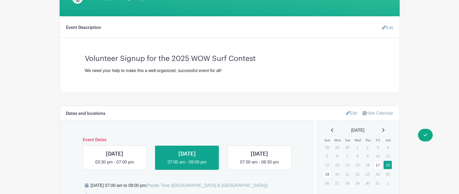
scroll to position [0, 0]
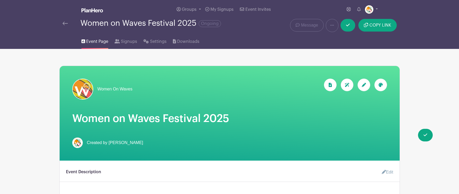
click at [65, 23] on img at bounding box center [65, 24] width 5 height 4
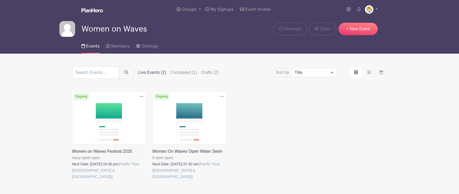
click at [72, 180] on link at bounding box center [72, 180] width 0 height 0
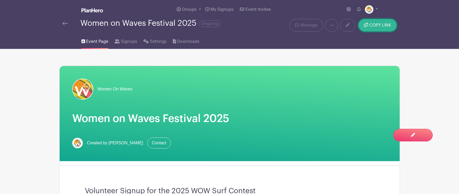
click at [380, 25] on span "COPY LINK" at bounding box center [380, 25] width 22 height 4
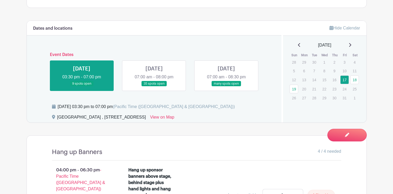
scroll to position [221, 0]
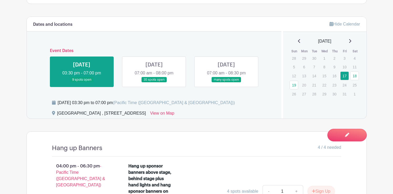
click at [154, 83] on link at bounding box center [154, 83] width 0 height 0
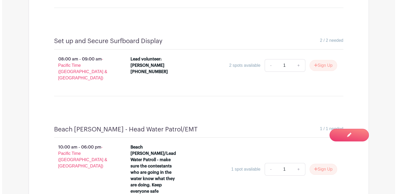
scroll to position [437, 0]
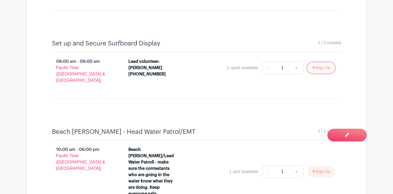
click at [322, 64] on button "Sign Up" at bounding box center [322, 67] width 28 height 11
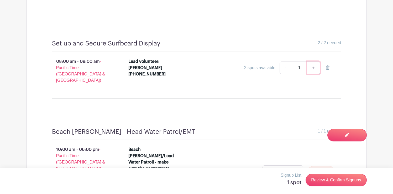
click at [313, 61] on link "+" at bounding box center [313, 67] width 13 height 13
type input "2"
click at [286, 61] on link "-" at bounding box center [286, 67] width 12 height 13
type input "1"
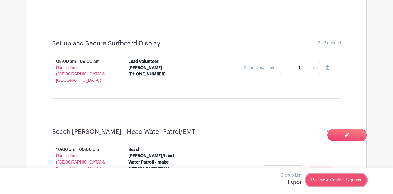
click at [328, 181] on link "Review & Confirm Signups" at bounding box center [336, 180] width 61 height 13
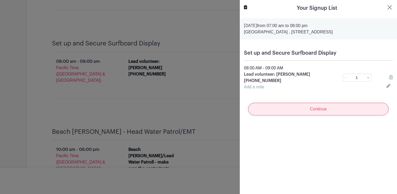
click at [325, 108] on input "Continue" at bounding box center [318, 109] width 141 height 13
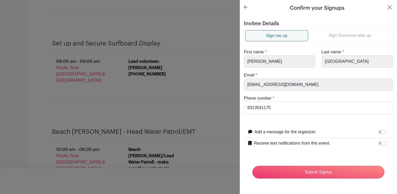
click at [334, 36] on link "Sign Someone else up" at bounding box center [350, 35] width 84 height 11
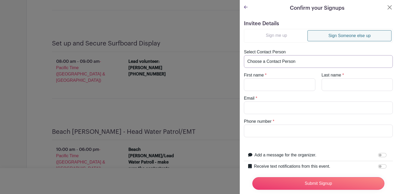
click at [274, 61] on select "Choose a Contact Person Darrell Beaird (Ibeaird02@gmail.com) Inger Beaird (Ibea…" at bounding box center [318, 61] width 149 height 13
click at [253, 106] on input "Email" at bounding box center [318, 107] width 149 height 13
paste input "rory@howlandbuilt.com"
type input "rory@howlandbuilt.com"
click at [251, 86] on input "First name" at bounding box center [279, 84] width 71 height 13
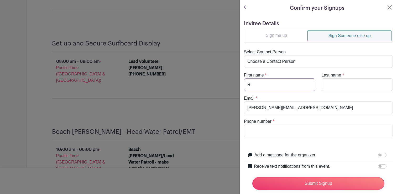
type input "Rory"
click at [327, 86] on input "Last name" at bounding box center [357, 84] width 71 height 13
type input "Howland"
click at [267, 132] on input "Phone number" at bounding box center [318, 131] width 149 height 13
type input "831-359-9529"
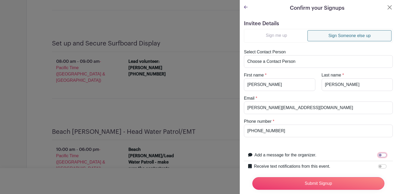
click at [378, 156] on input "Add a message for the organizer." at bounding box center [382, 155] width 8 height 4
checkbox input "true"
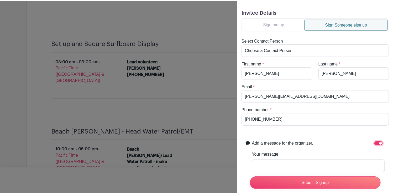
scroll to position [12, 0]
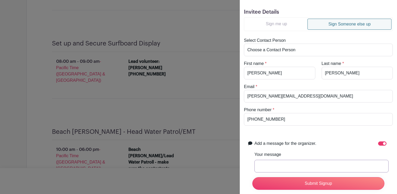
click at [279, 165] on input "Your message" at bounding box center [322, 166] width 134 height 13
type input "I signed you up;-) Thanks Rory!"
click at [302, 51] on select "Choose a Contact Person Darrell Beaird (Ibeaird02@gmail.com) Inger Beaird (Ibea…" at bounding box center [318, 50] width 149 height 13
click at [244, 44] on select "Choose a Contact Person Darrell Beaird (Ibeaird02@gmail.com) Inger Beaird (Ibea…" at bounding box center [318, 50] width 149 height 13
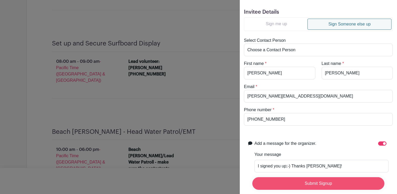
click at [309, 181] on input "Submit Signup" at bounding box center [318, 183] width 132 height 13
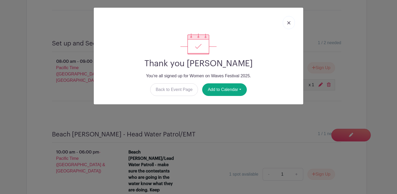
click at [288, 21] on link at bounding box center [289, 22] width 12 height 13
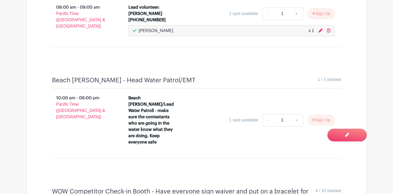
scroll to position [492, 0]
click at [294, 114] on link "+" at bounding box center [296, 120] width 13 height 13
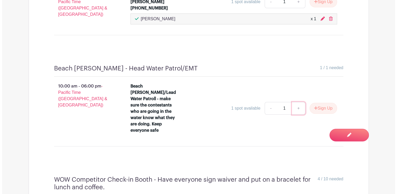
scroll to position [504, 0]
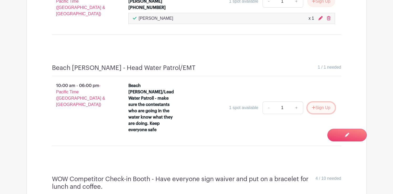
click at [319, 102] on button "Sign Up" at bounding box center [322, 107] width 28 height 11
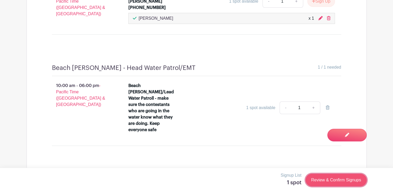
click at [333, 180] on link "Review & Confirm Signups" at bounding box center [336, 180] width 61 height 13
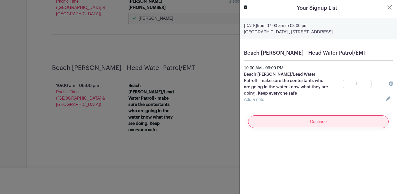
click at [326, 122] on input "Continue" at bounding box center [318, 121] width 141 height 13
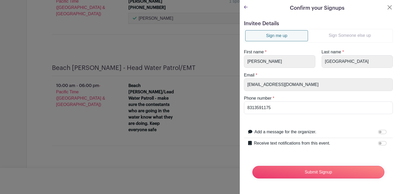
click at [338, 35] on link "Sign Someone else up" at bounding box center [350, 35] width 84 height 11
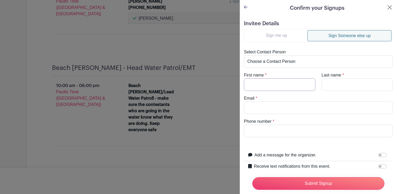
click at [269, 86] on input "First name" at bounding box center [279, 84] width 71 height 13
type input "Mike"
type input "Esplend"
click at [255, 107] on input "Email" at bounding box center [318, 107] width 149 height 13
paste input "pafdtt1@gmail.com"
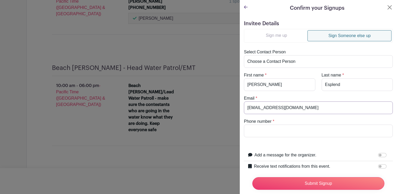
type input "pafdtt1@gmail.com"
click at [254, 132] on input "Phone number" at bounding box center [318, 131] width 149 height 13
type input "415-342-3011"
click at [378, 154] on input "Add a message for the organizer." at bounding box center [382, 155] width 8 height 4
checkbox input "true"
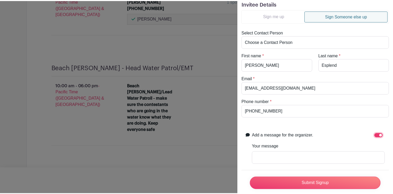
scroll to position [20, 0]
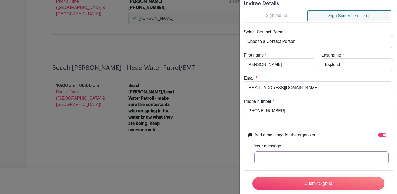
click at [270, 157] on input "Your message" at bounding box center [322, 157] width 134 height 13
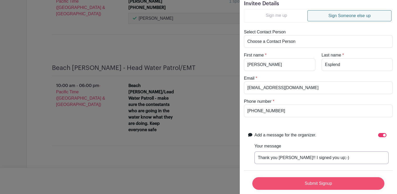
type input "Thank you Mike!! I signed you up;-)"
click at [314, 181] on input "Submit Signup" at bounding box center [318, 183] width 132 height 13
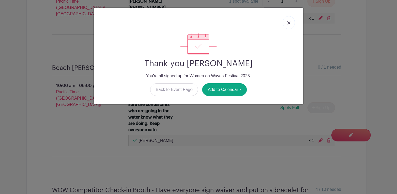
click at [289, 23] on img at bounding box center [288, 22] width 3 height 3
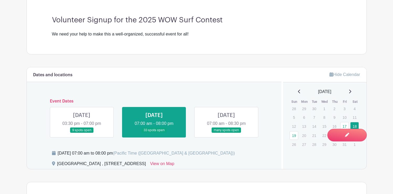
scroll to position [196, 0]
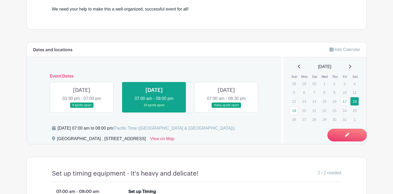
click at [226, 108] on link at bounding box center [226, 108] width 0 height 0
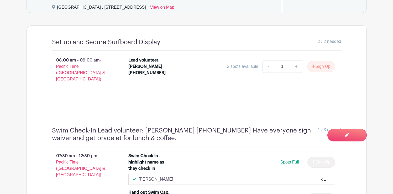
scroll to position [330, 0]
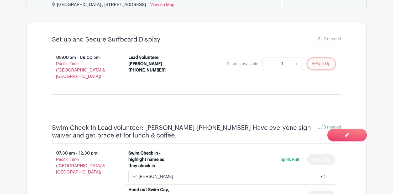
click at [319, 64] on button "Sign Up" at bounding box center [322, 63] width 28 height 11
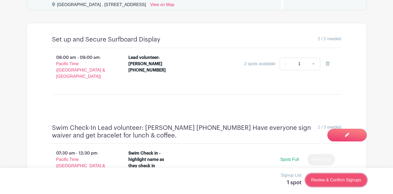
click at [334, 180] on link "Review & Confirm Signups" at bounding box center [336, 180] width 61 height 13
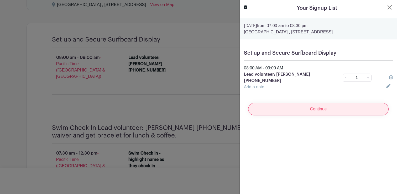
click at [307, 108] on input "Continue" at bounding box center [318, 109] width 141 height 13
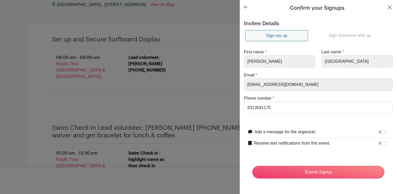
click at [342, 34] on link "Sign Someone else up" at bounding box center [350, 35] width 84 height 11
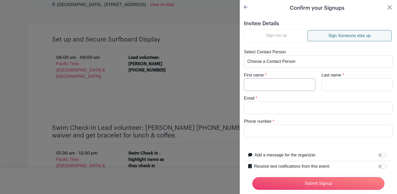
click at [269, 83] on input "First name" at bounding box center [279, 84] width 71 height 13
type input "Rory"
click at [326, 83] on input "Last name" at bounding box center [357, 84] width 71 height 13
type input "j"
type input "Howland"
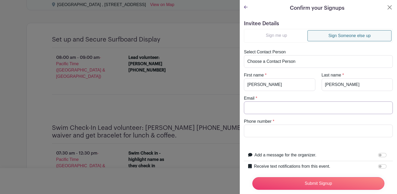
click at [265, 108] on input "Email" at bounding box center [318, 107] width 149 height 13
paste input "rory@howlandbuilt.com"
type input "rory@howlandbuilt.com"
click at [257, 127] on input "Phone number" at bounding box center [318, 131] width 149 height 13
type input "831-359-9529"
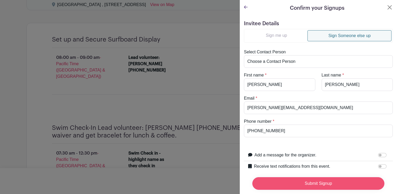
click at [314, 181] on input "Submit Signup" at bounding box center [318, 183] width 132 height 13
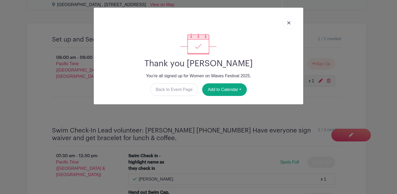
click at [289, 23] on img at bounding box center [288, 22] width 3 height 3
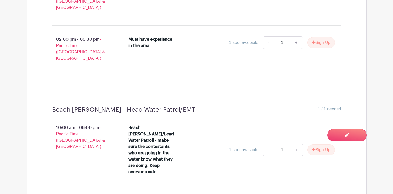
scroll to position [1088, 0]
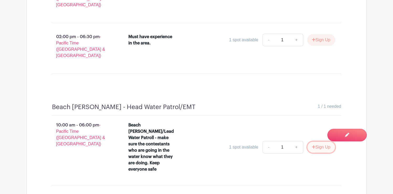
click at [319, 142] on button "Sign Up" at bounding box center [322, 147] width 28 height 11
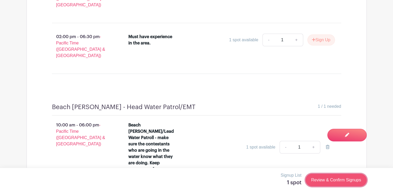
click at [334, 179] on link "Review & Confirm Signups" at bounding box center [336, 180] width 61 height 13
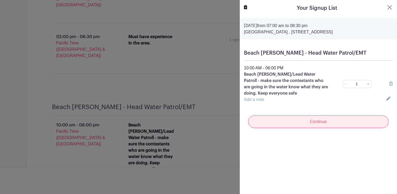
click at [328, 121] on input "Continue" at bounding box center [318, 121] width 141 height 13
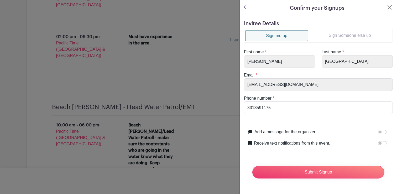
click at [344, 34] on link "Sign Someone else up" at bounding box center [350, 35] width 84 height 11
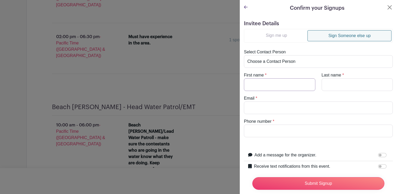
click at [262, 84] on input "First name" at bounding box center [279, 84] width 71 height 13
type input "Mike"
click at [332, 83] on input "Last name" at bounding box center [357, 84] width 71 height 13
type input "Esplend"
click at [257, 107] on input "Email" at bounding box center [318, 107] width 149 height 13
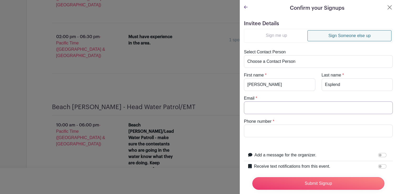
paste input "pafdtt1@gmail.com"
type input "pafdtt1@gmail.com"
click at [260, 130] on input "Phone number" at bounding box center [318, 131] width 149 height 13
type input "415-342-3011"
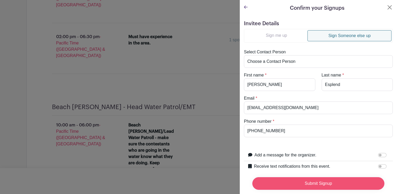
click at [312, 179] on input "Submit Signup" at bounding box center [318, 183] width 132 height 13
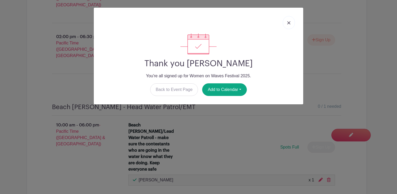
click at [289, 22] on img at bounding box center [288, 22] width 3 height 3
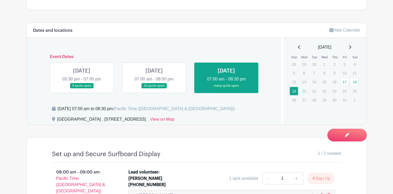
scroll to position [212, 0]
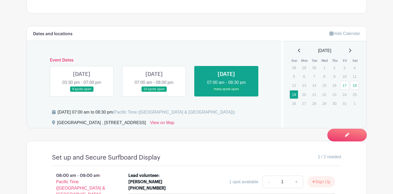
click at [82, 92] on link at bounding box center [82, 92] width 0 height 0
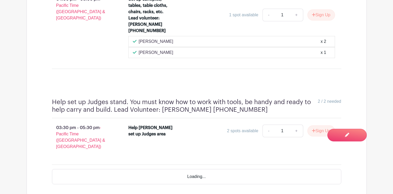
scroll to position [645, 0]
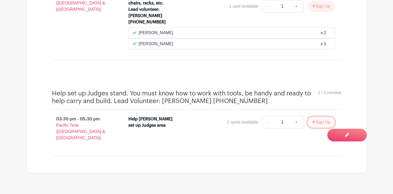
click at [319, 117] on button "Sign Up" at bounding box center [322, 122] width 28 height 11
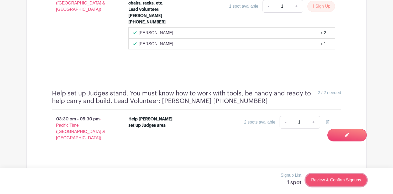
click at [337, 181] on link "Review & Confirm Signups" at bounding box center [336, 180] width 61 height 13
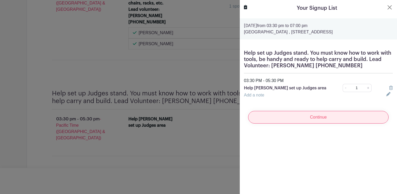
click at [309, 119] on input "Continue" at bounding box center [318, 117] width 141 height 13
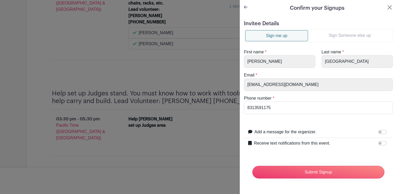
click at [336, 37] on link "Sign Someone else up" at bounding box center [350, 35] width 84 height 11
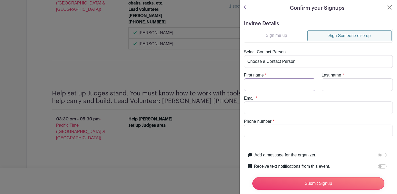
click at [270, 82] on input "First name" at bounding box center [279, 84] width 71 height 13
type input "Rory"
click at [333, 82] on input "Last name" at bounding box center [357, 84] width 71 height 13
type input "Howland"
click at [276, 106] on input "Email" at bounding box center [318, 107] width 149 height 13
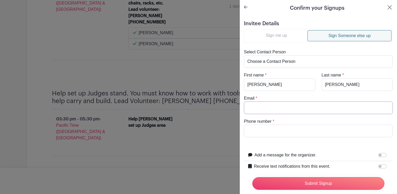
paste input "rory@howlandbuilt.com"
type input "rory@howlandbuilt.com"
click at [254, 130] on input "Phone number" at bounding box center [318, 131] width 149 height 13
type input "831-359-9529"
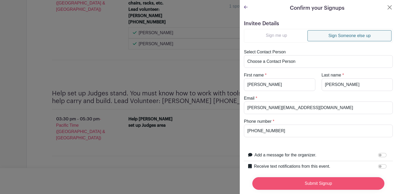
click at [313, 180] on input "Submit Signup" at bounding box center [318, 183] width 132 height 13
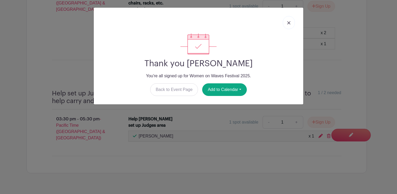
click at [288, 23] on img at bounding box center [288, 22] width 3 height 3
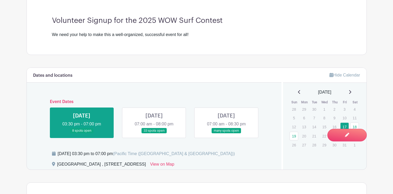
scroll to position [175, 0]
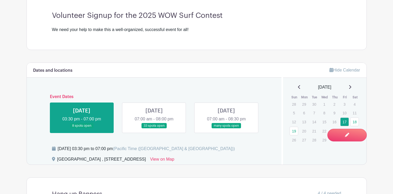
click at [154, 128] on link at bounding box center [154, 128] width 0 height 0
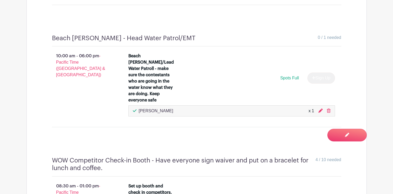
scroll to position [535, 0]
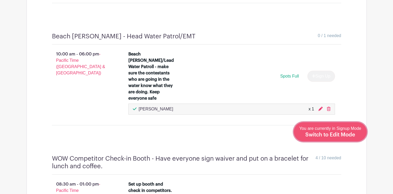
click at [348, 129] on span "You are currently in Signup Mode Switch to Edit Mode" at bounding box center [331, 131] width 62 height 11
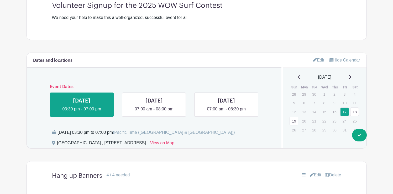
scroll to position [198, 0]
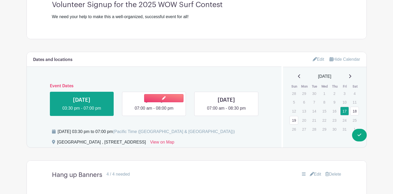
click at [154, 111] on link at bounding box center [154, 111] width 0 height 0
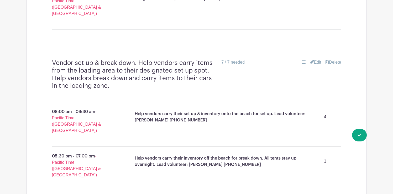
scroll to position [1248, 0]
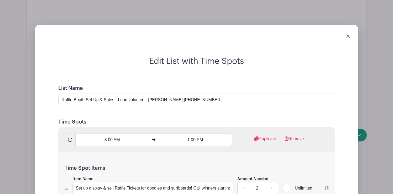
scroll to position [1449, 0]
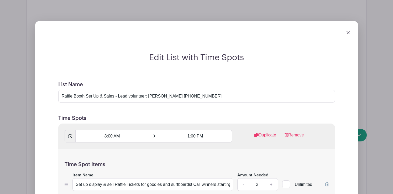
drag, startPoint x: 140, startPoint y: 146, endPoint x: 244, endPoint y: 144, distance: 103.8
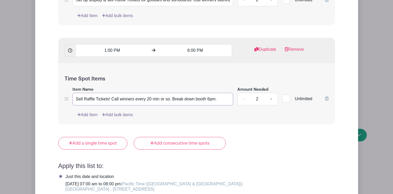
type input "Sell Raffle Tickets! Call winners every 20 min or so. Break down booth 6pm."
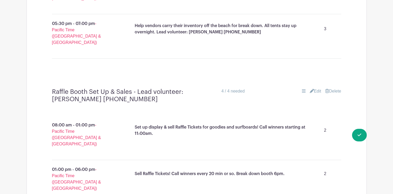
scroll to position [1379, 0]
